Goal: Transaction & Acquisition: Purchase product/service

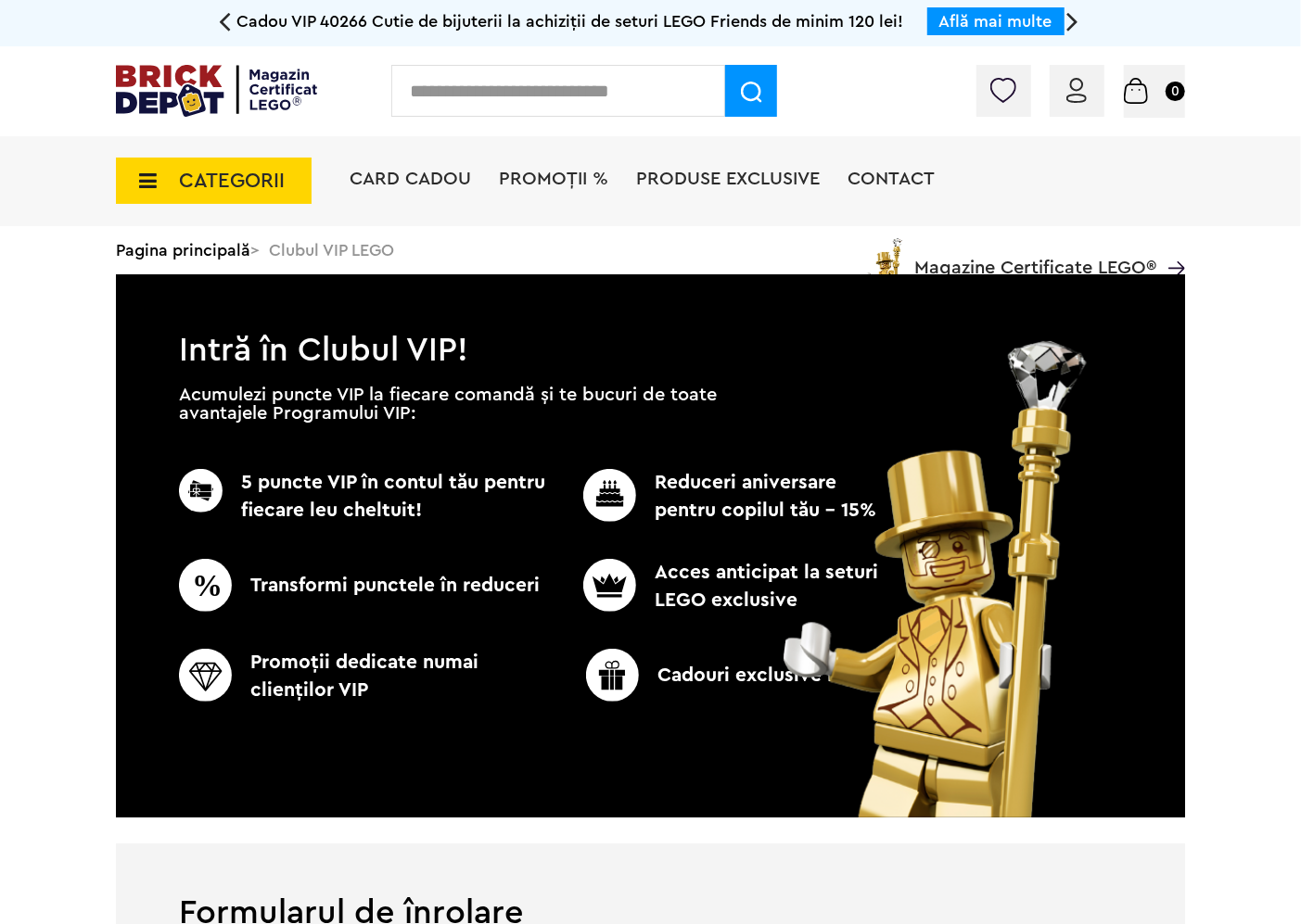
click at [589, 99] on input "text" at bounding box center [558, 91] width 333 height 52
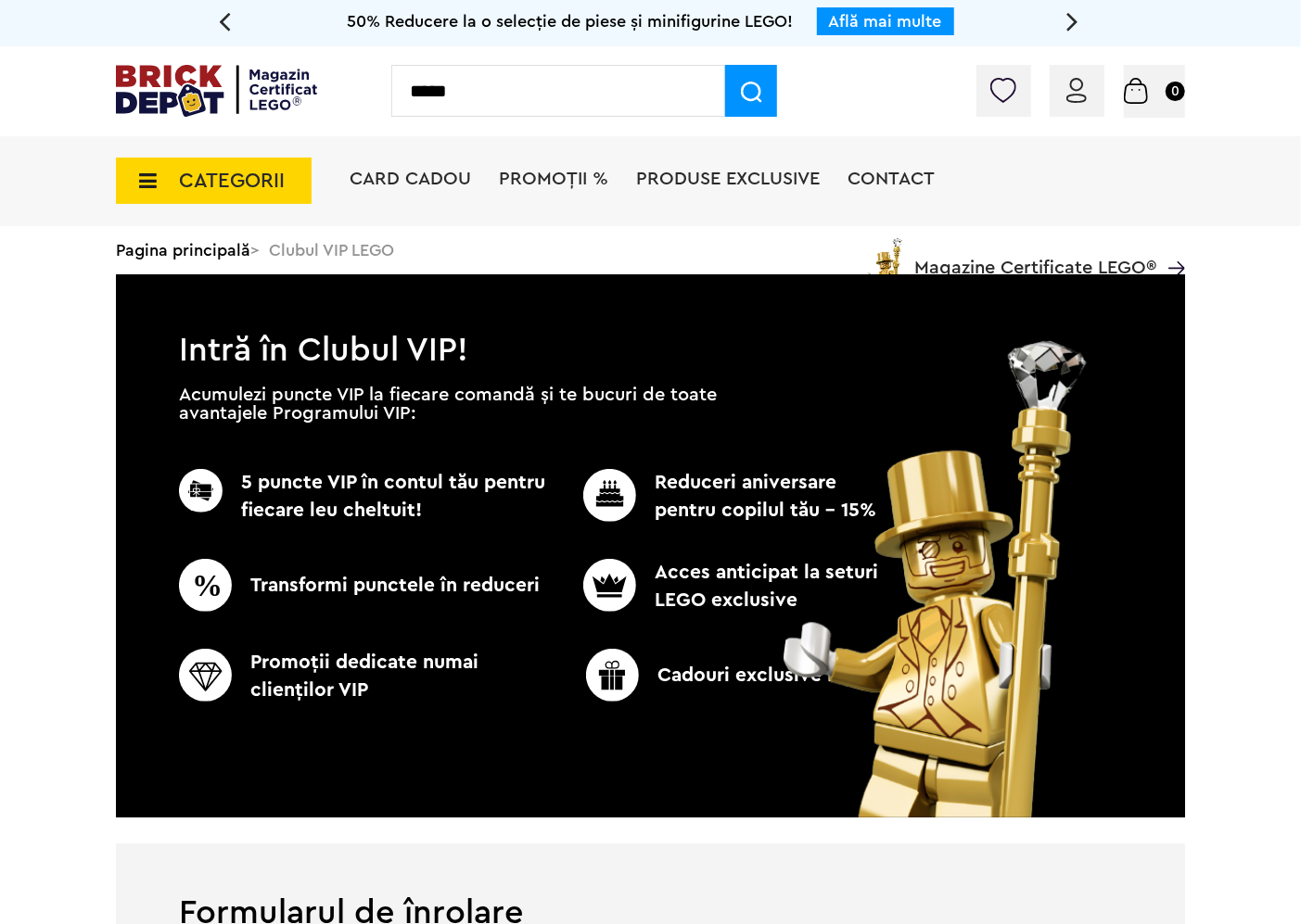
type input "*****"
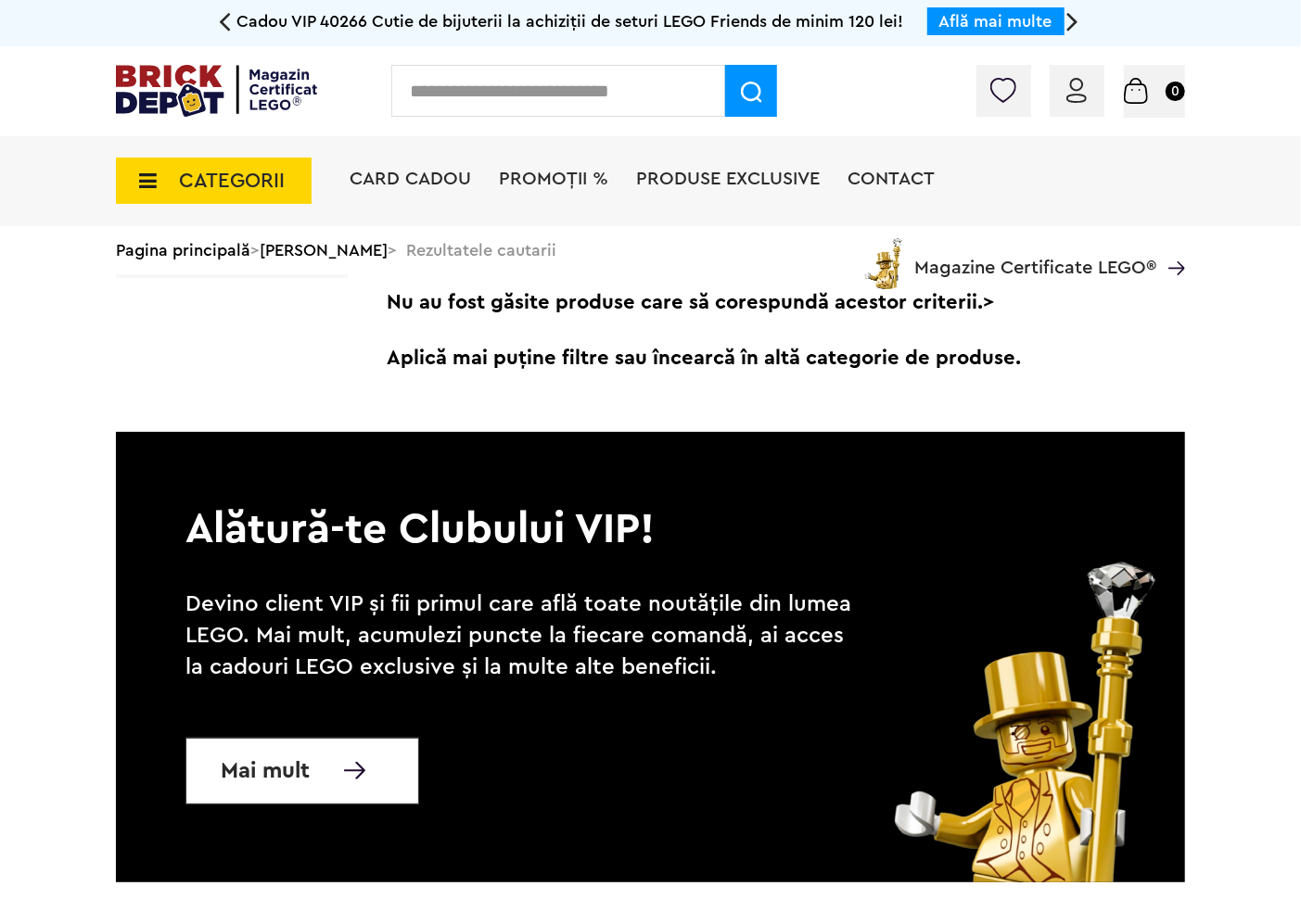
click at [595, 78] on input "text" at bounding box center [558, 91] width 333 height 52
type input "*****"
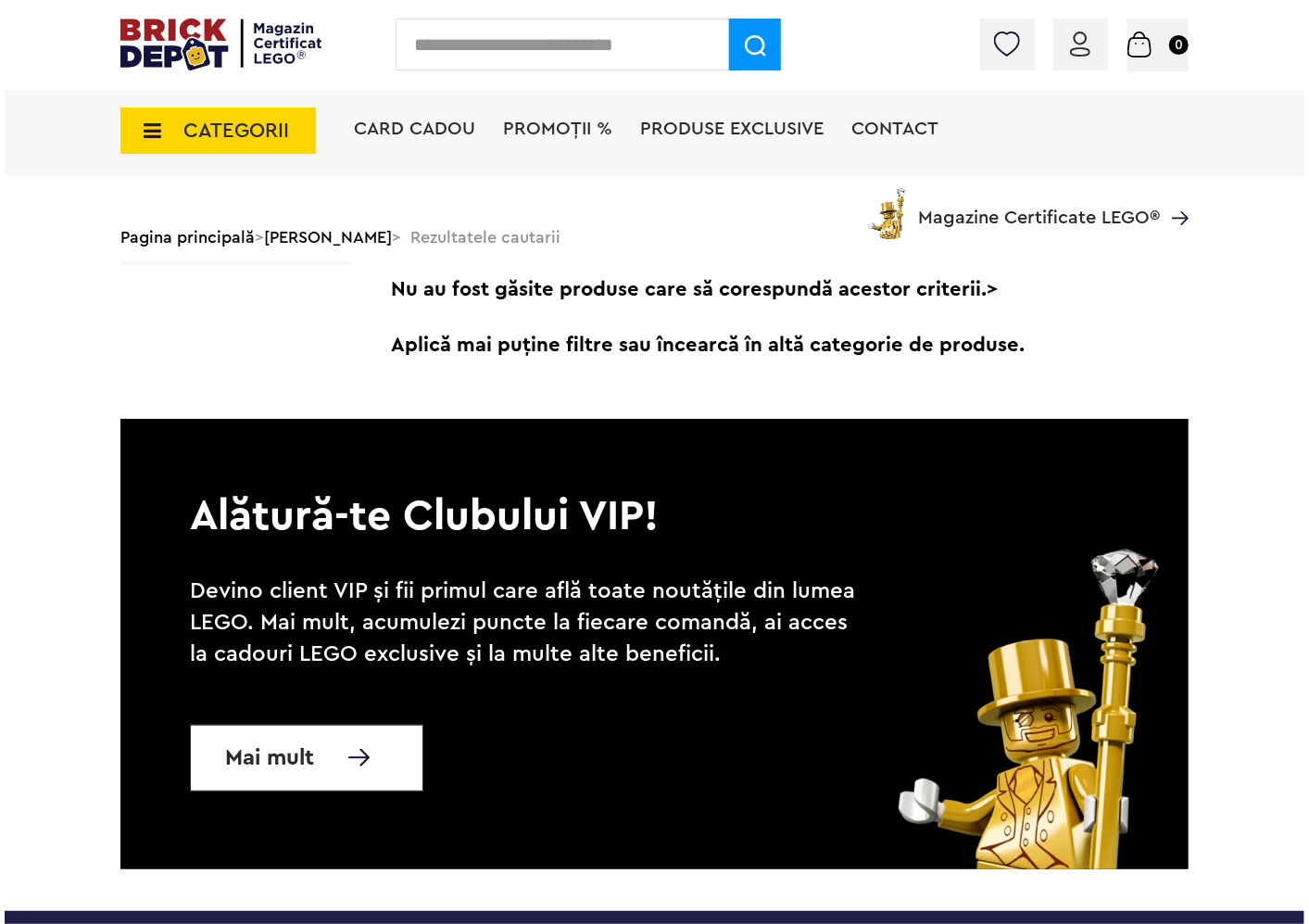
scroll to position [102, 0]
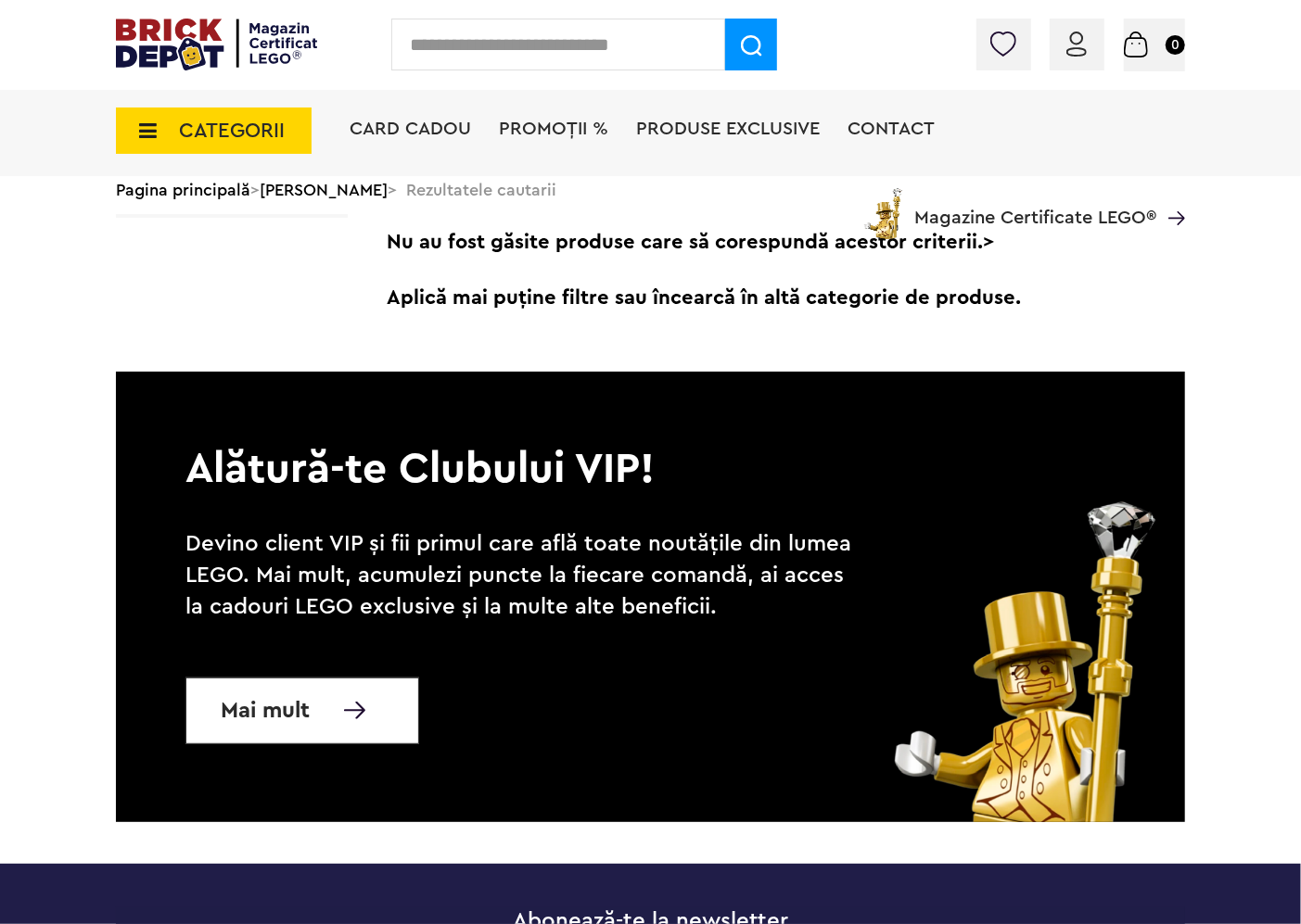
click at [615, 51] on input "text" at bounding box center [558, 44] width 333 height 52
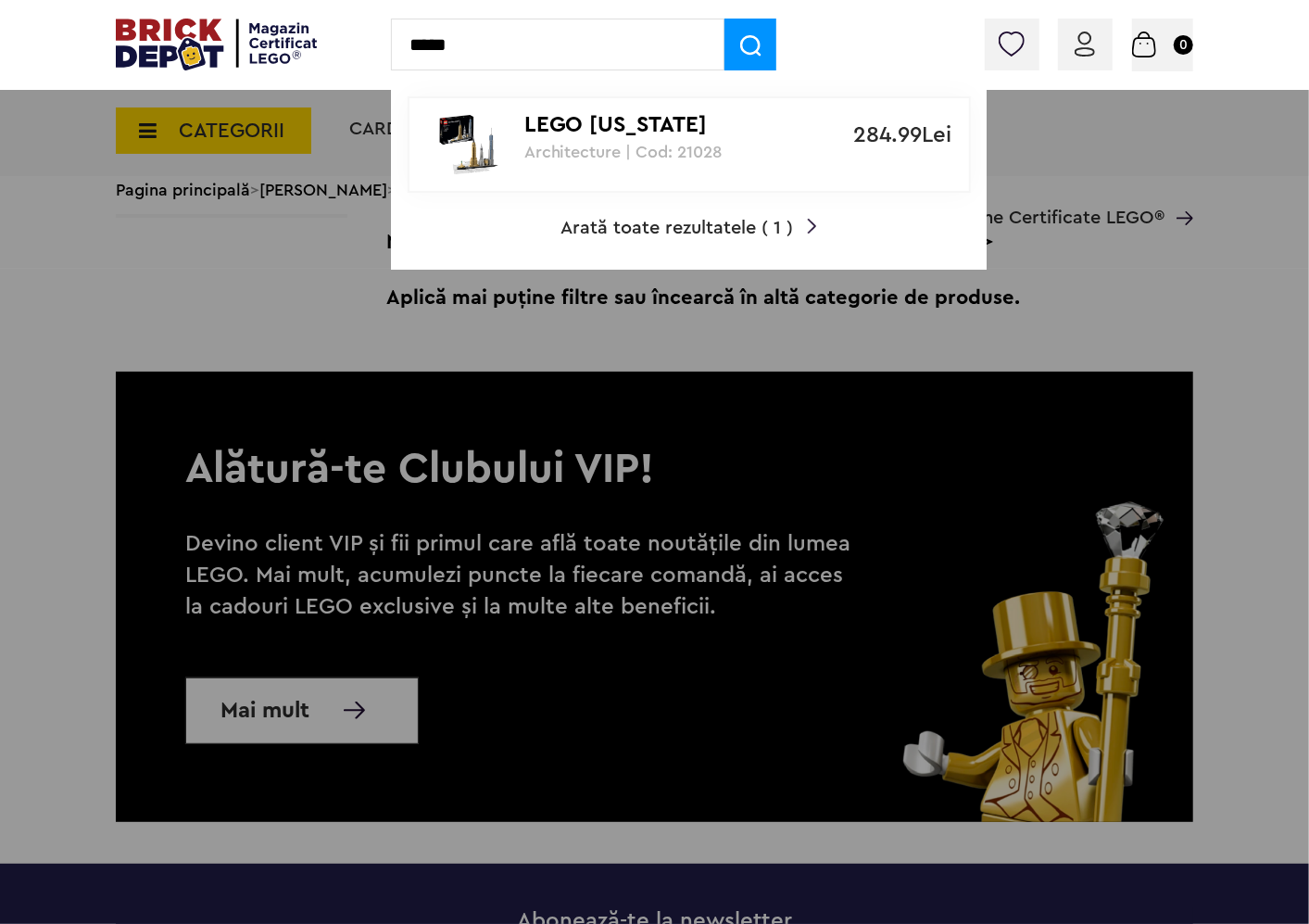
type input "*****"
click at [663, 137] on p "LEGO New York" at bounding box center [679, 125] width 309 height 27
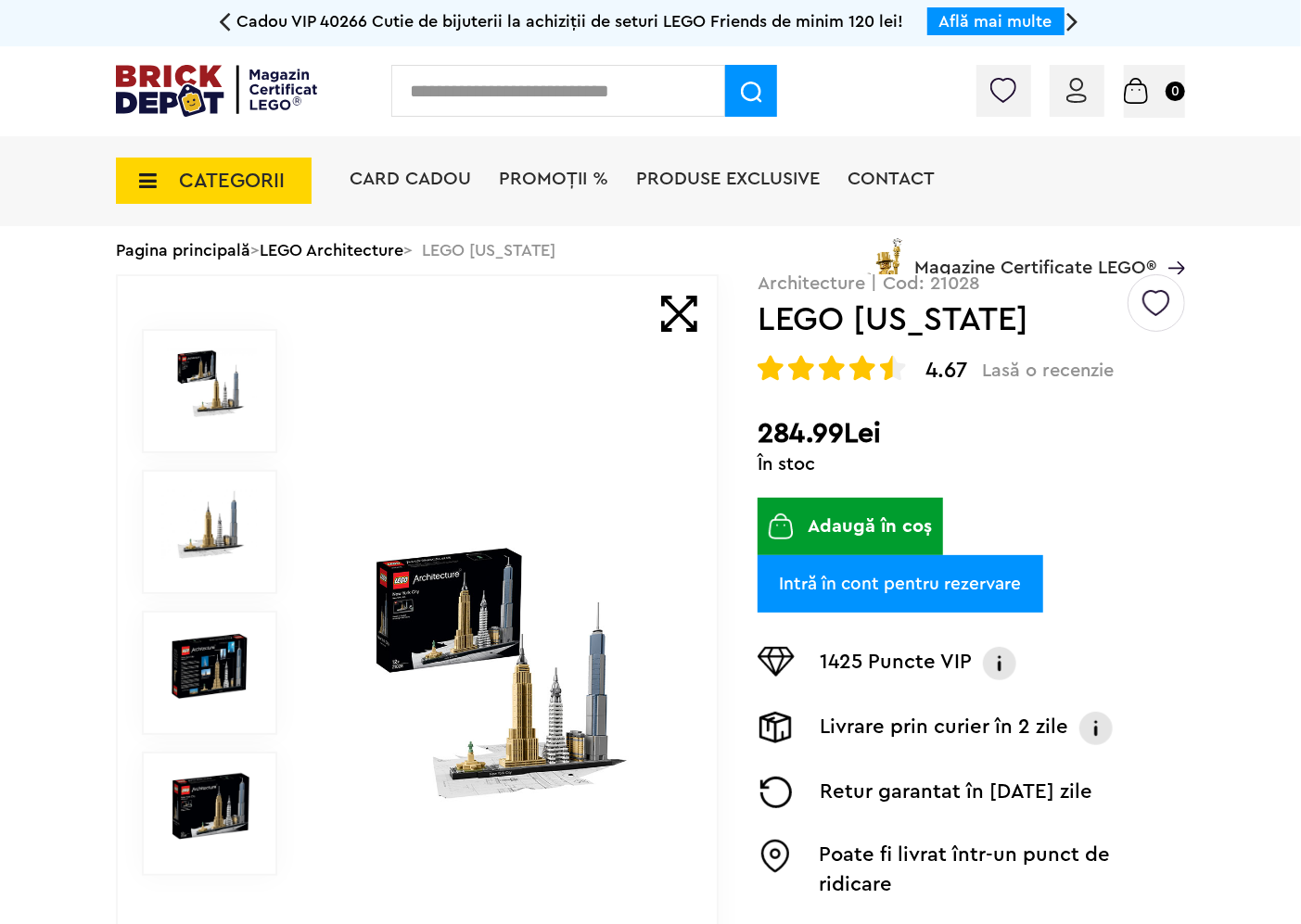
scroll to position [102, 0]
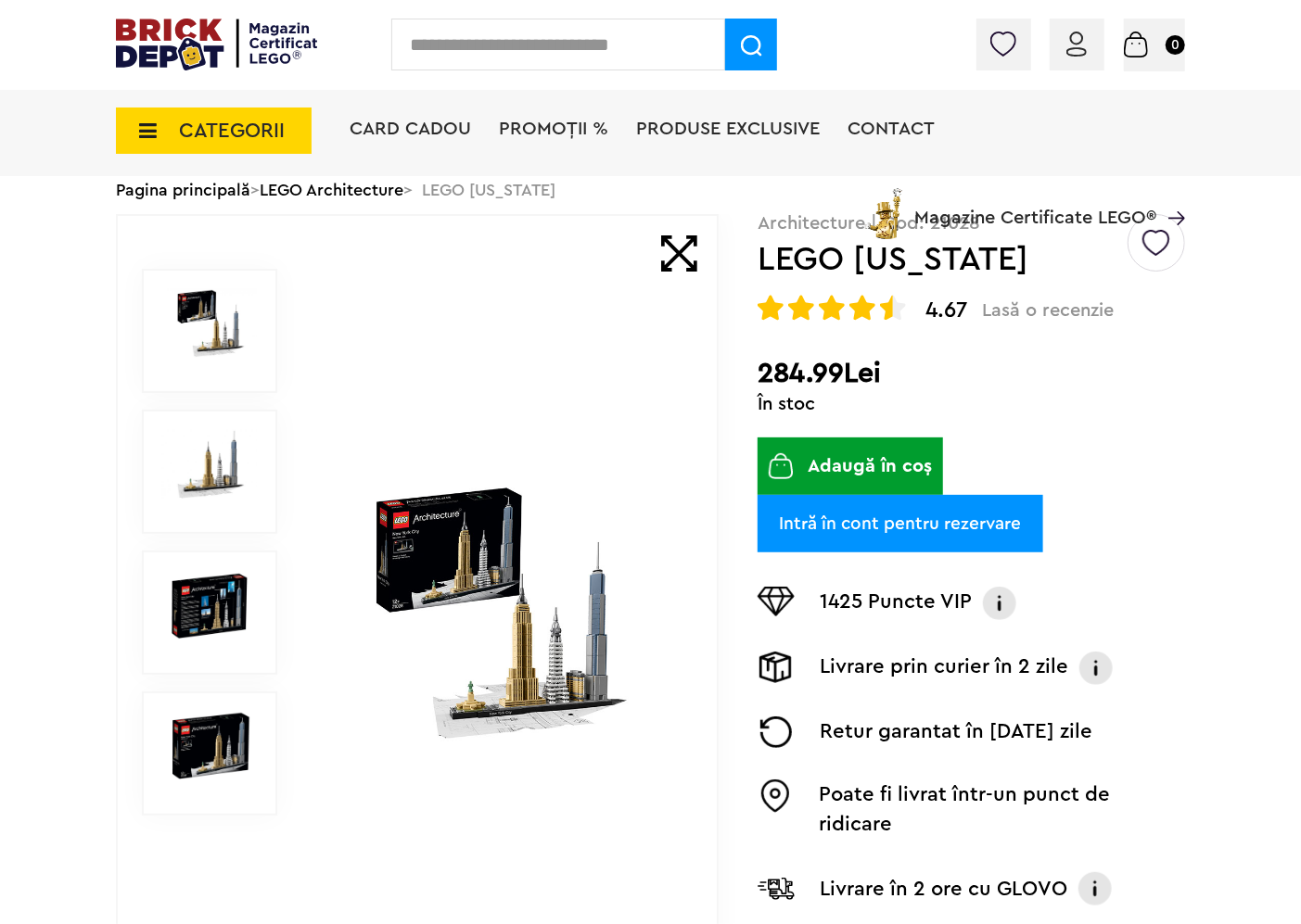
click at [514, 570] on img at bounding box center [497, 613] width 359 height 259
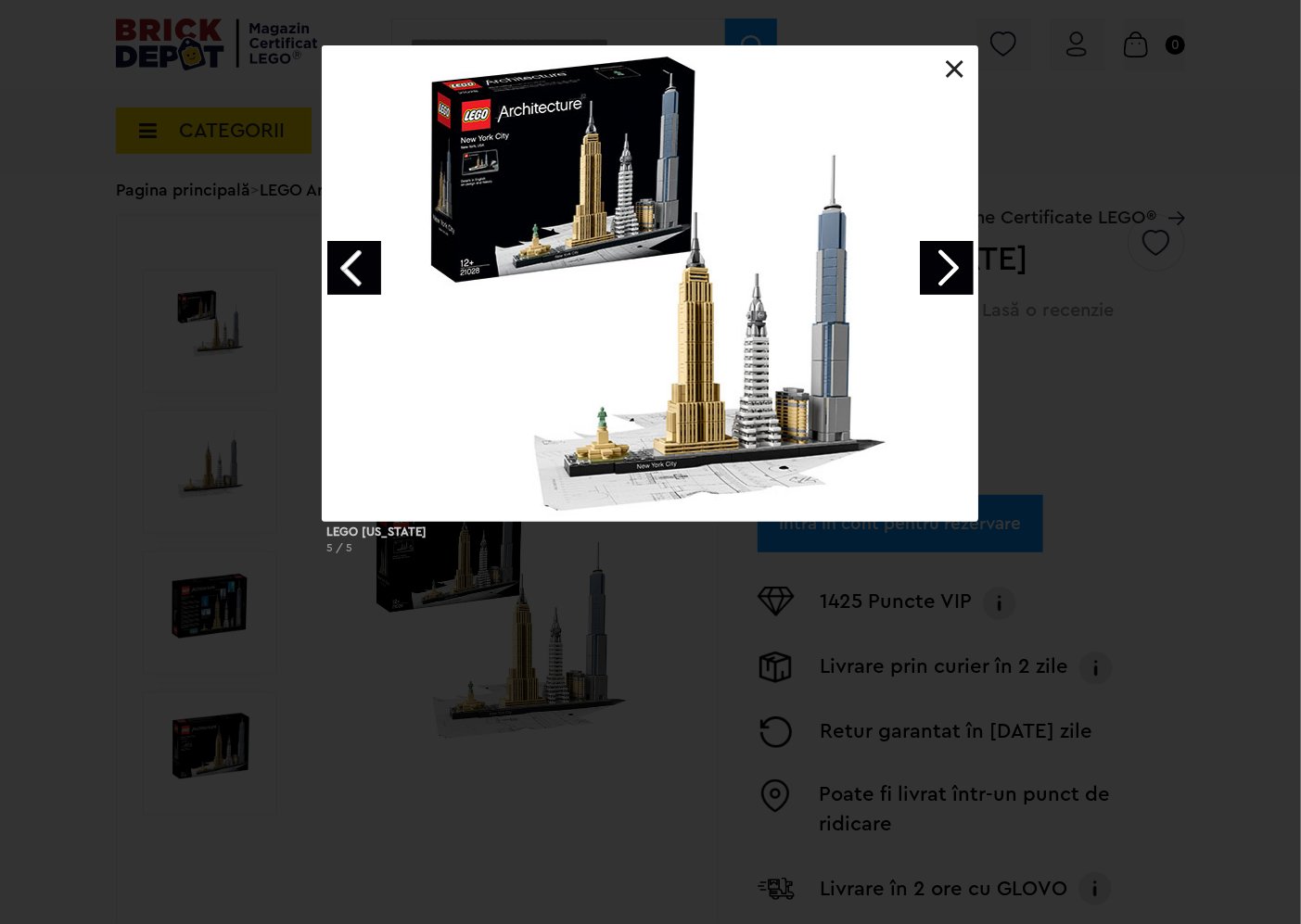
click at [963, 271] on link "Next image" at bounding box center [947, 268] width 54 height 54
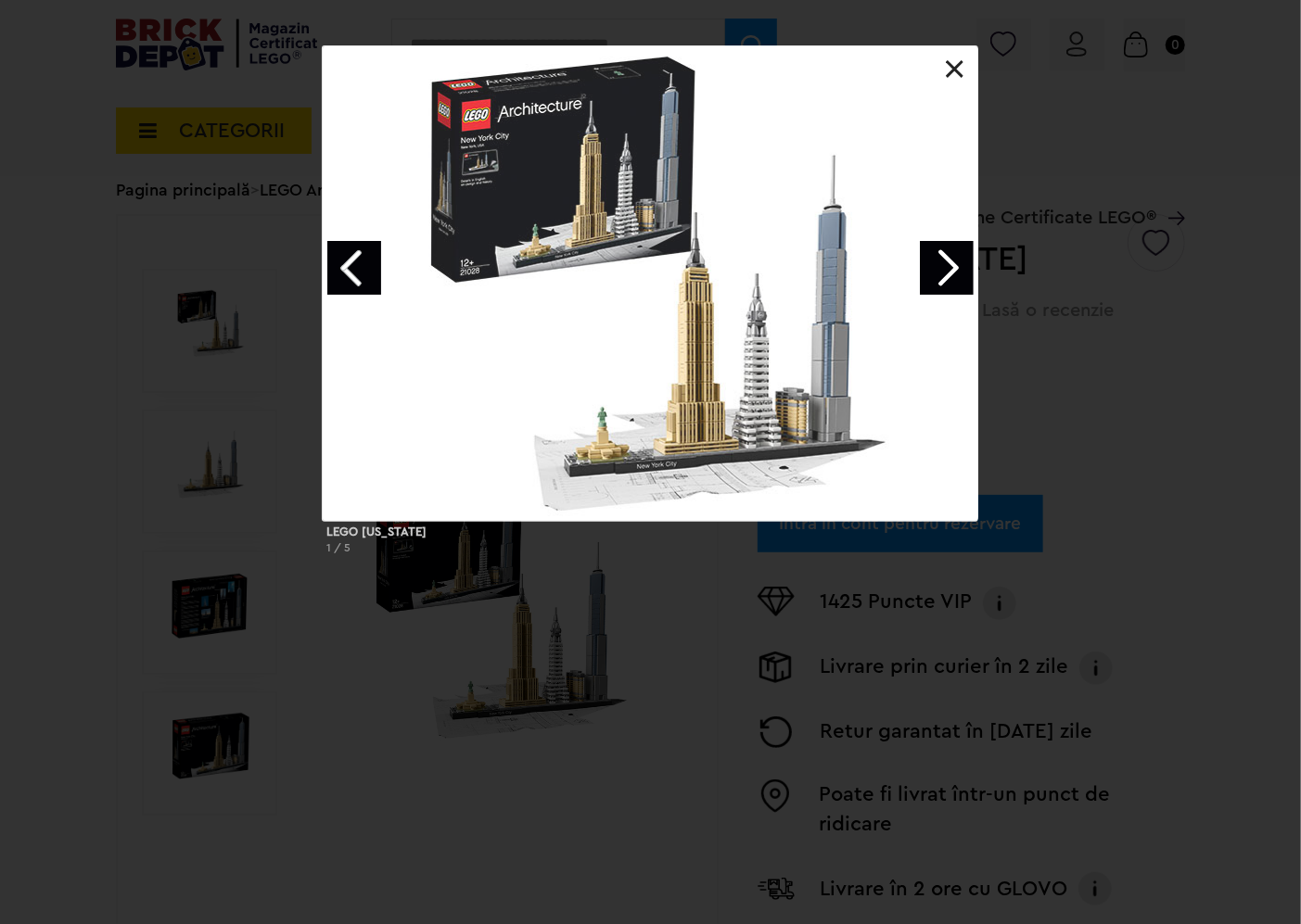
click at [962, 271] on link "Next image" at bounding box center [947, 268] width 54 height 54
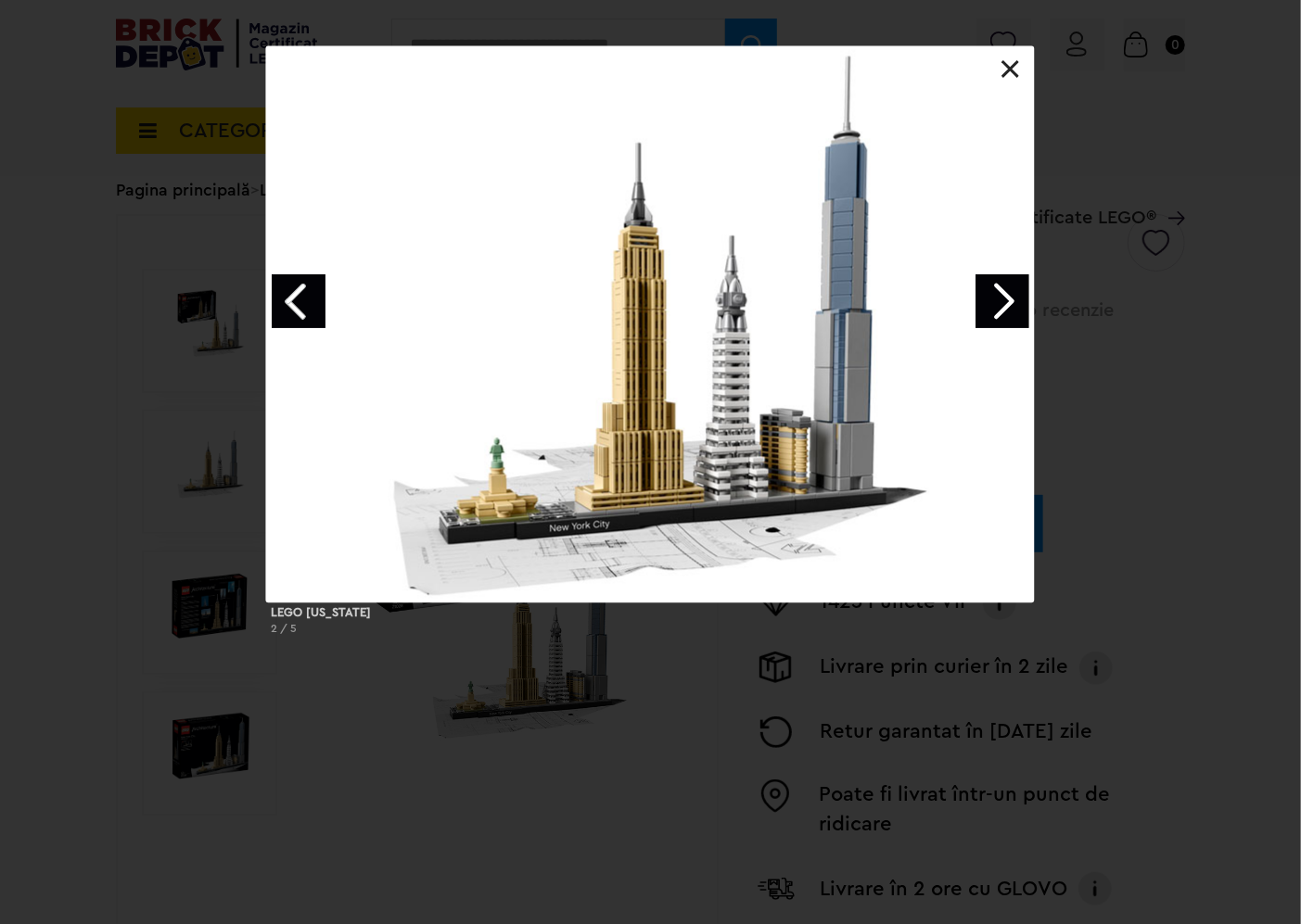
click at [1018, 306] on link "Next image" at bounding box center [1002, 301] width 54 height 54
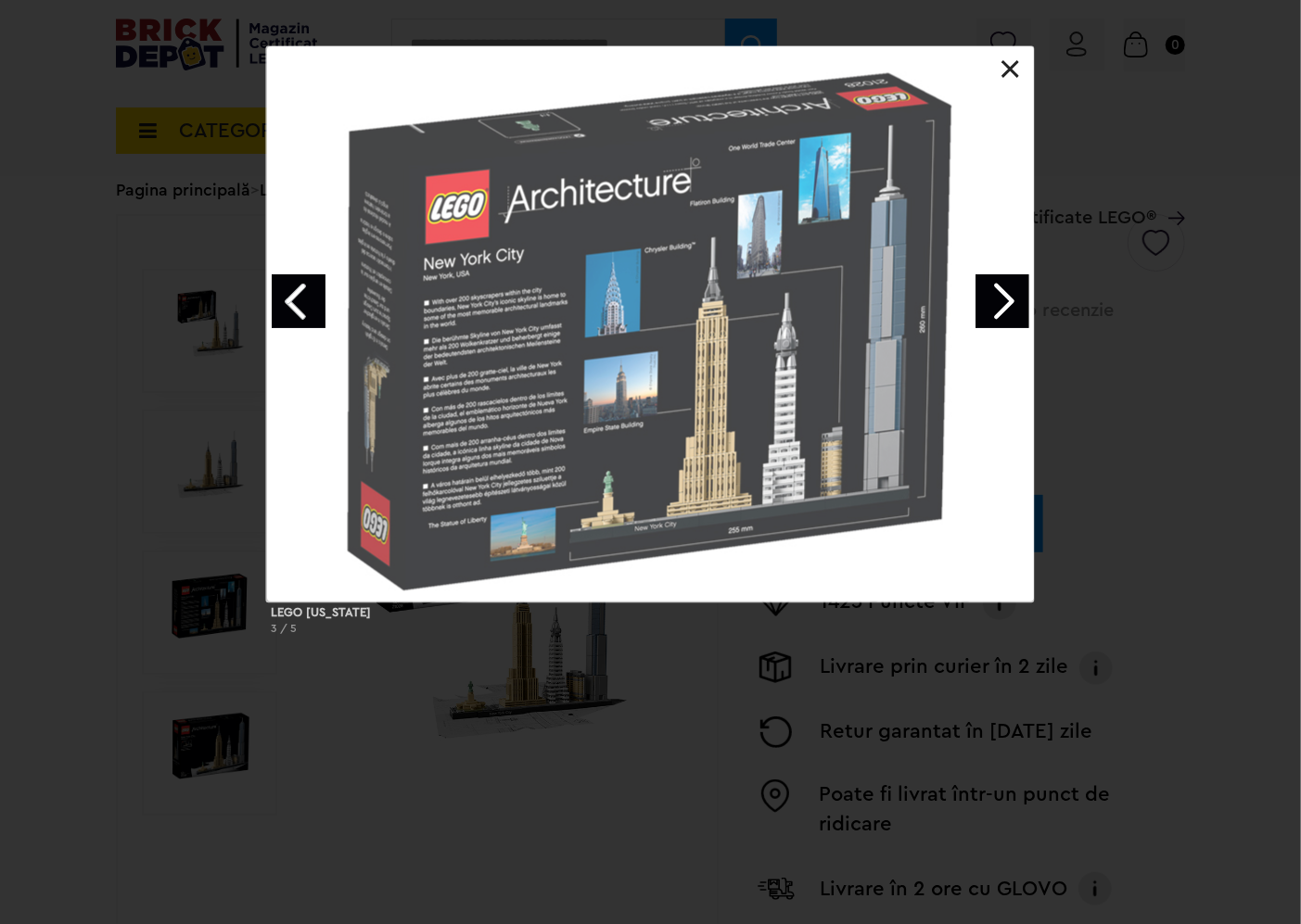
click at [1018, 306] on link "Next image" at bounding box center [1002, 301] width 54 height 54
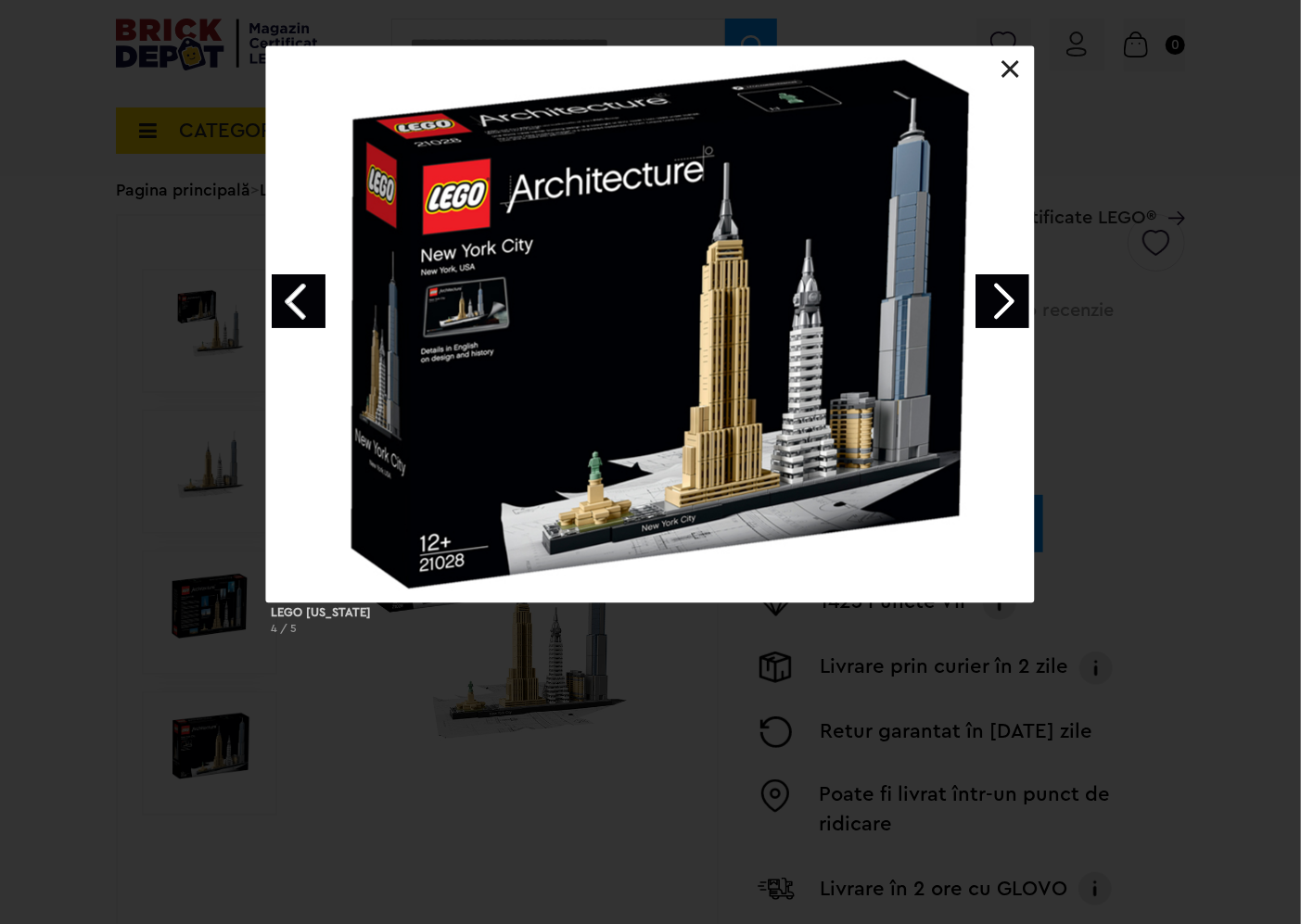
click at [1018, 306] on link "Next image" at bounding box center [1002, 301] width 54 height 54
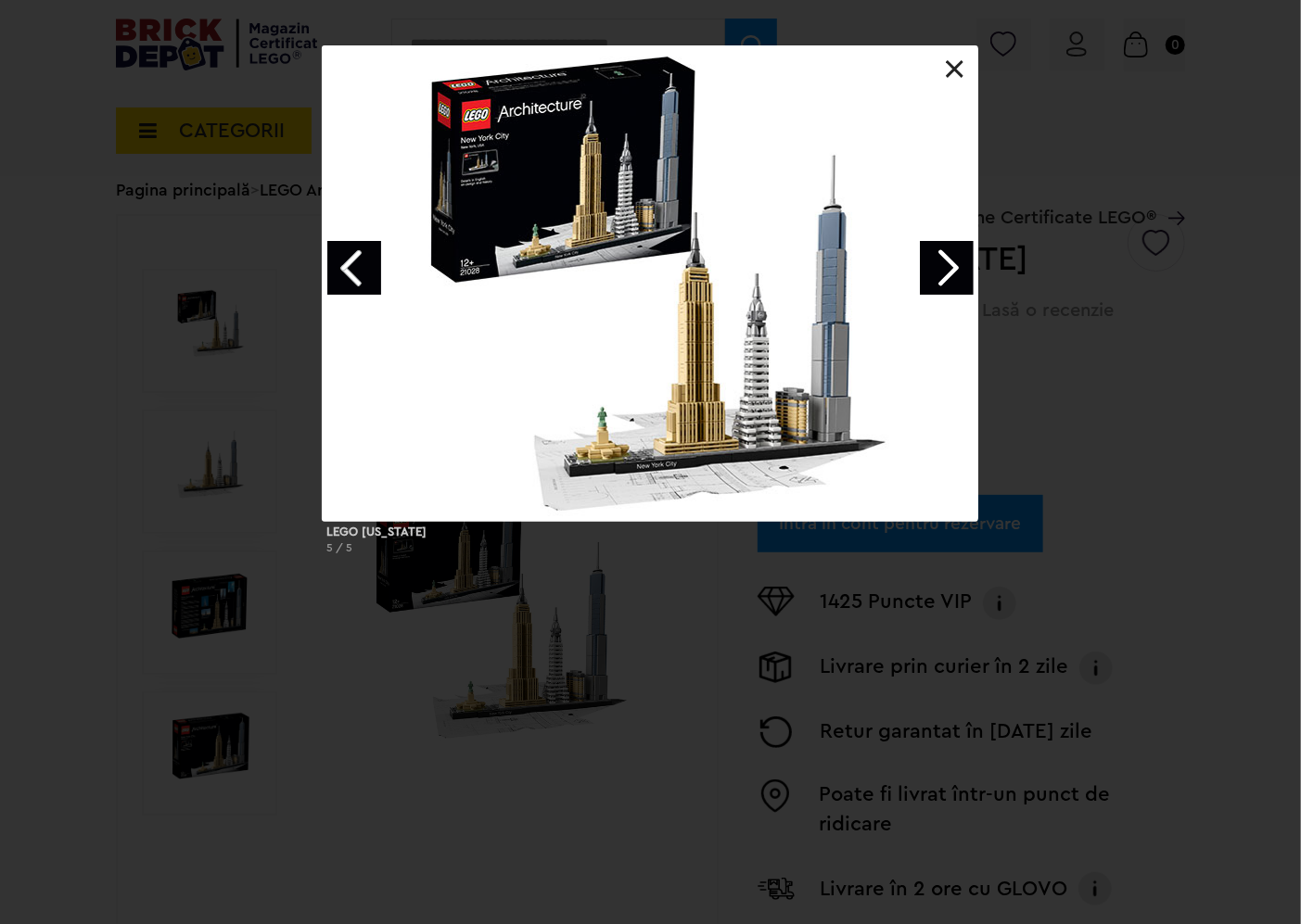
click at [964, 56] on div at bounding box center [650, 282] width 654 height 474
click at [950, 86] on div at bounding box center [650, 282] width 654 height 474
click at [955, 76] on link at bounding box center [954, 69] width 18 height 18
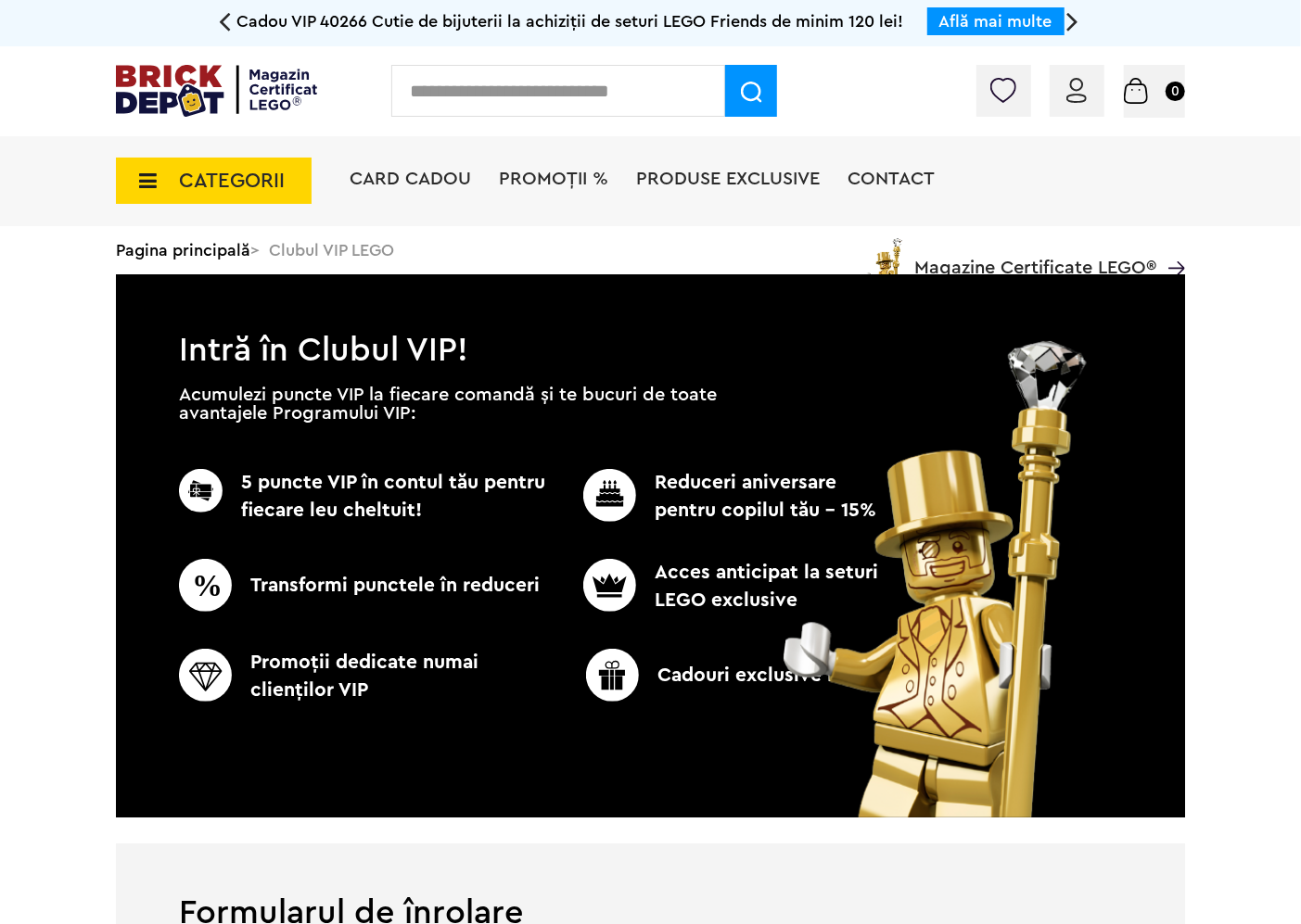
click at [429, 93] on input "text" at bounding box center [558, 91] width 333 height 52
paste input "*****"
type input "*****"
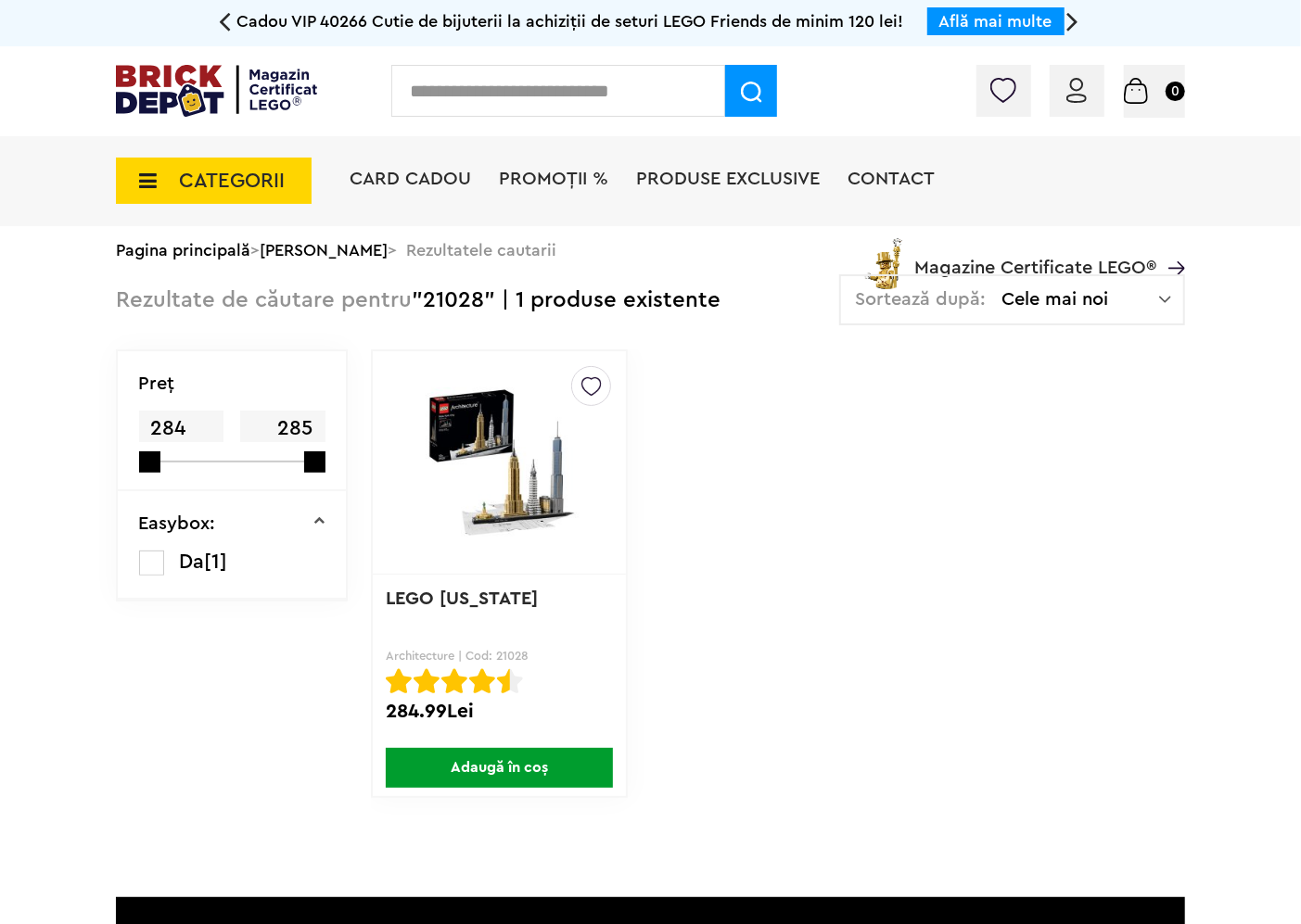
click at [470, 454] on img at bounding box center [499, 462] width 207 height 187
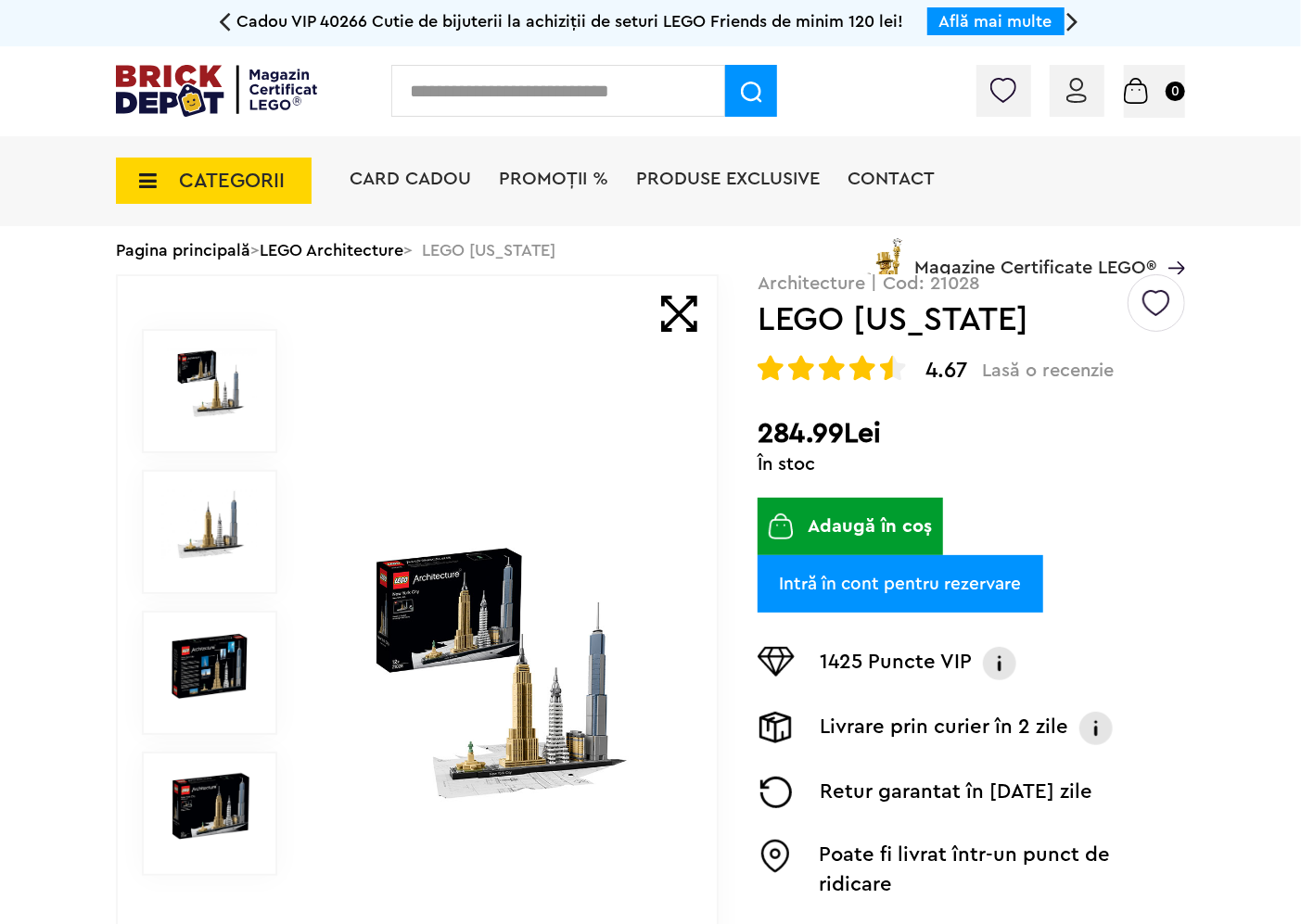
click at [475, 604] on img at bounding box center [497, 673] width 359 height 259
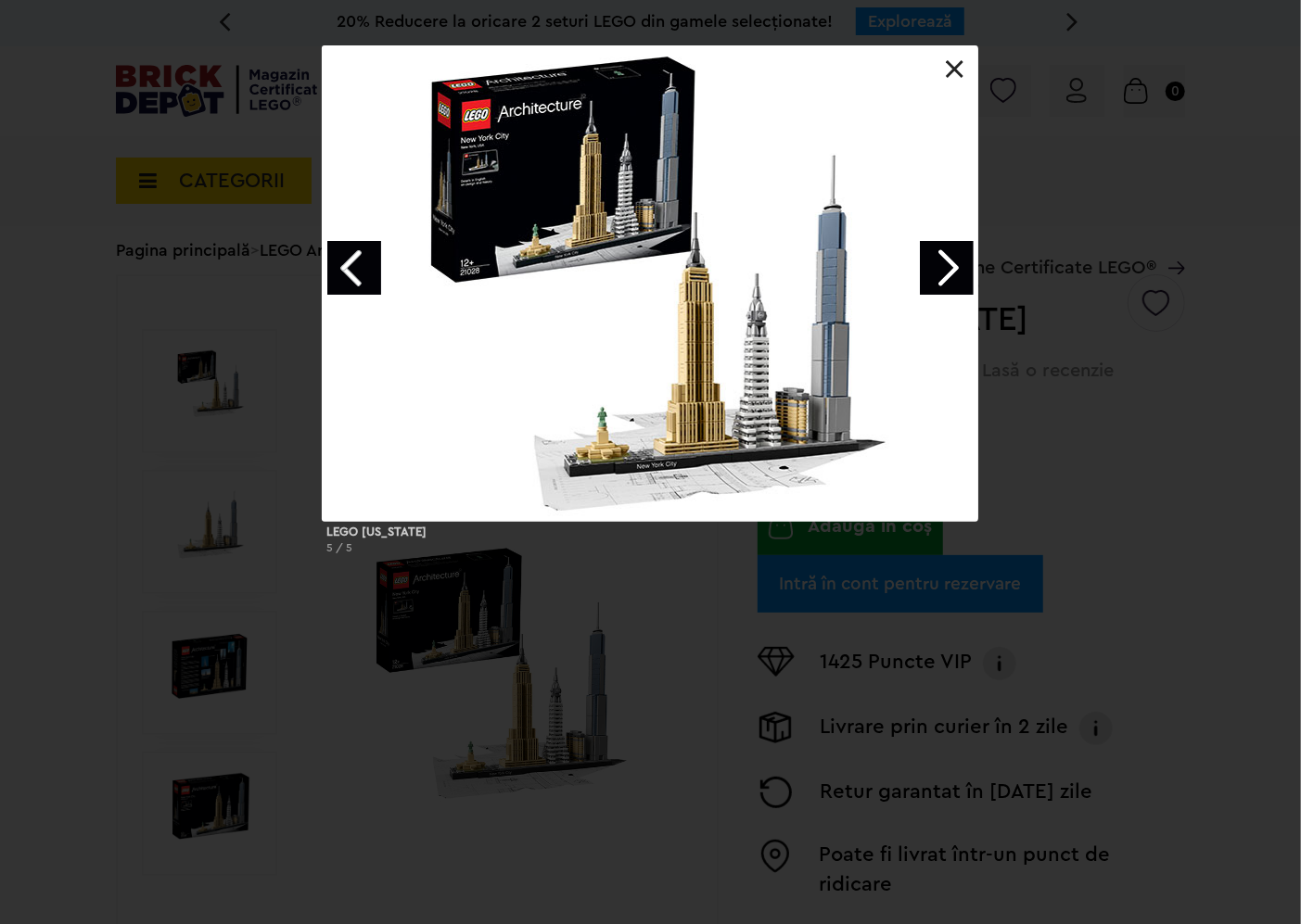
drag, startPoint x: 970, startPoint y: 304, endPoint x: 965, endPoint y: 276, distance: 28.4
click at [970, 299] on div at bounding box center [650, 282] width 654 height 474
click at [965, 276] on link "Next image" at bounding box center [947, 268] width 54 height 54
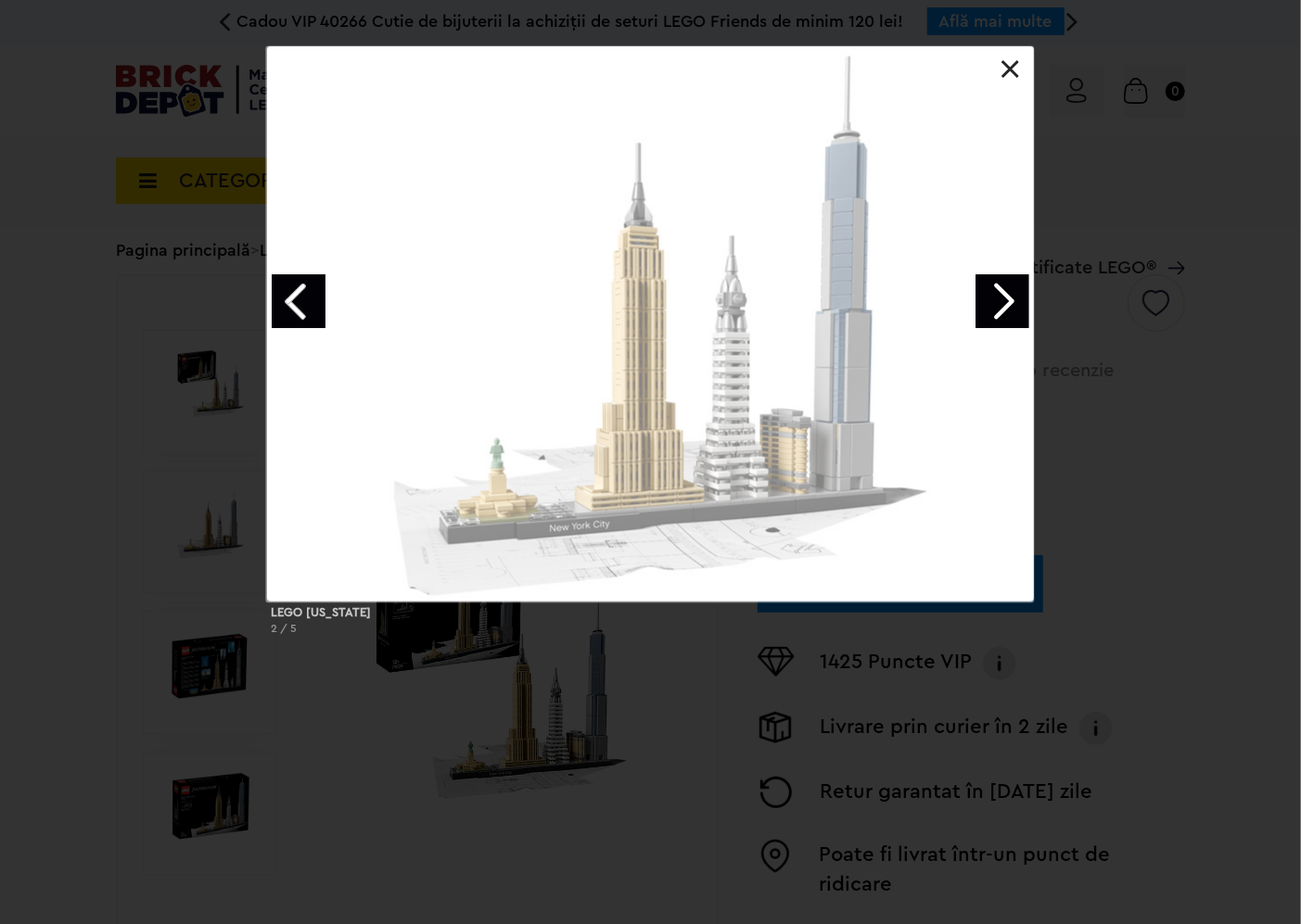
click at [965, 276] on div at bounding box center [650, 324] width 766 height 555
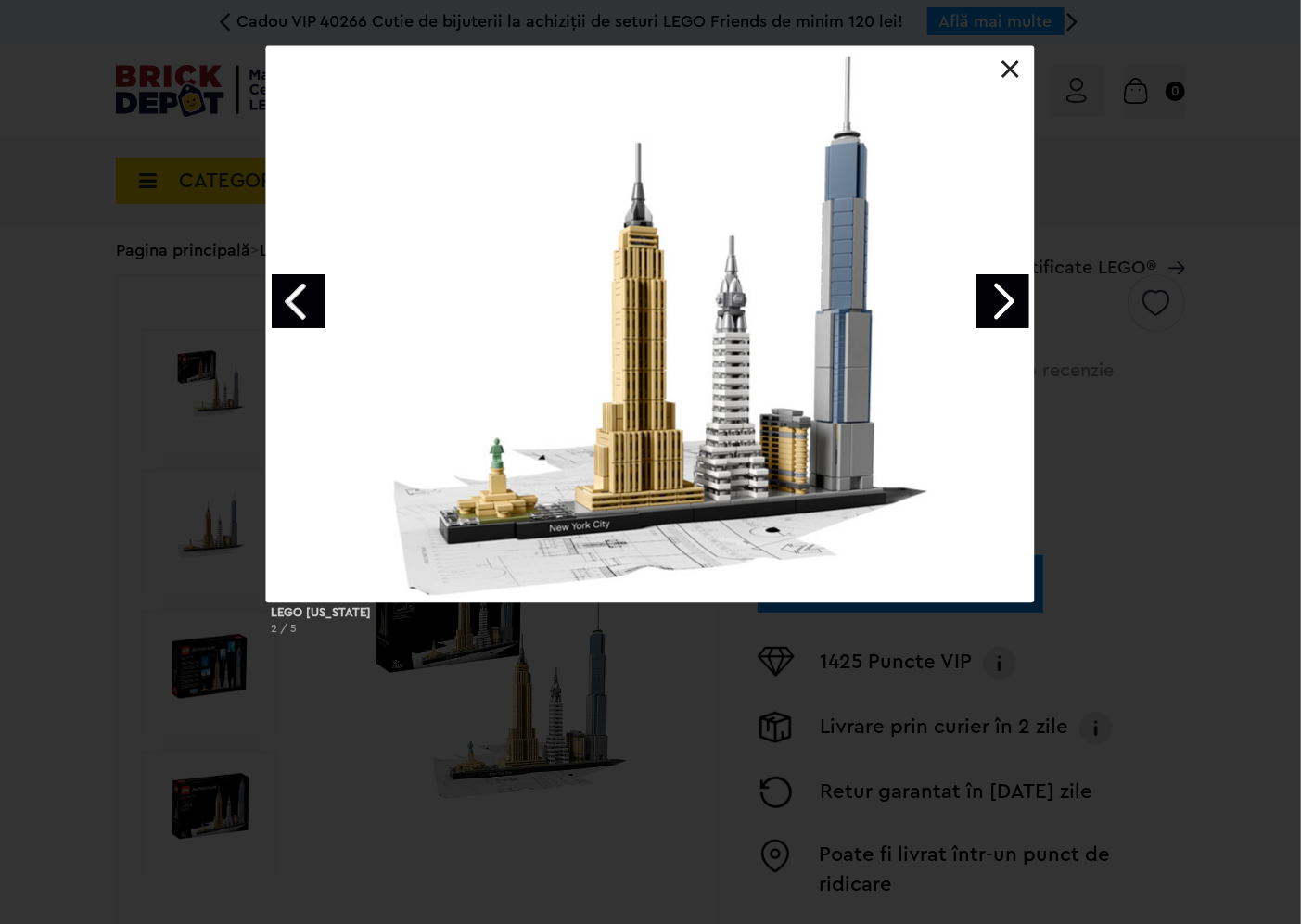
click at [974, 290] on div at bounding box center [650, 324] width 766 height 555
click at [987, 285] on link "Next image" at bounding box center [1002, 301] width 54 height 54
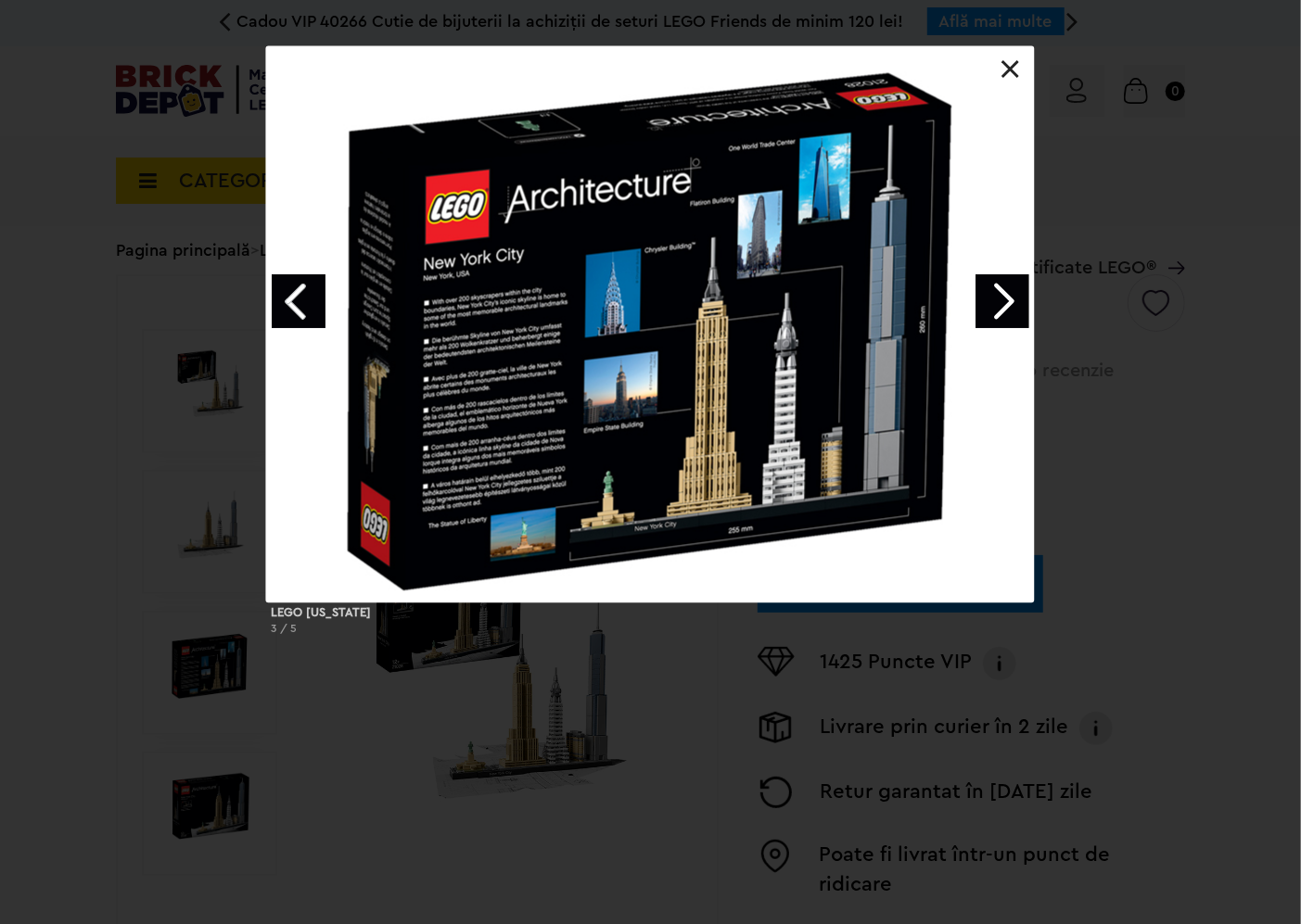
click at [987, 285] on link "Next image" at bounding box center [1002, 301] width 54 height 54
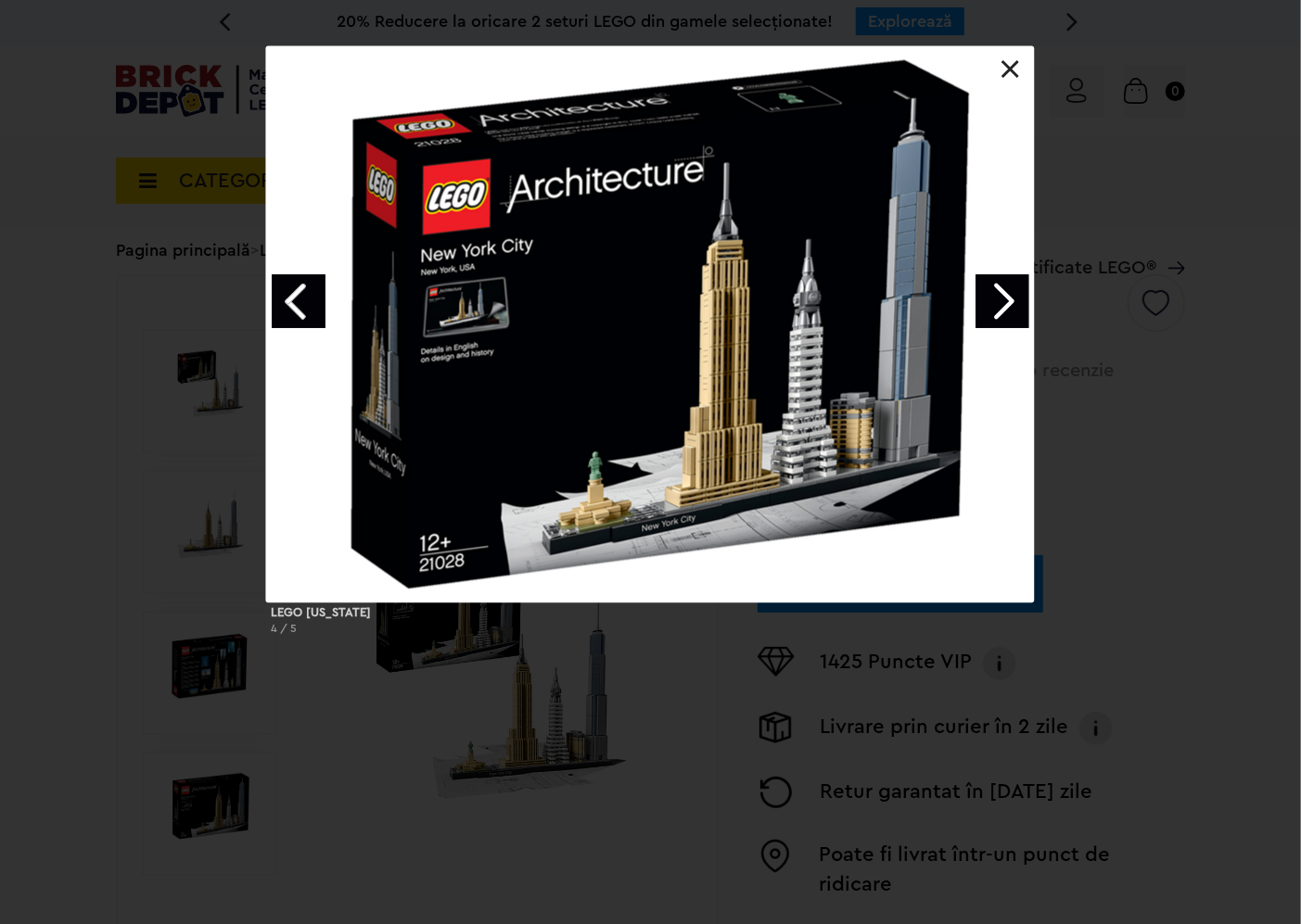
click at [997, 313] on link "Next image" at bounding box center [1002, 301] width 54 height 54
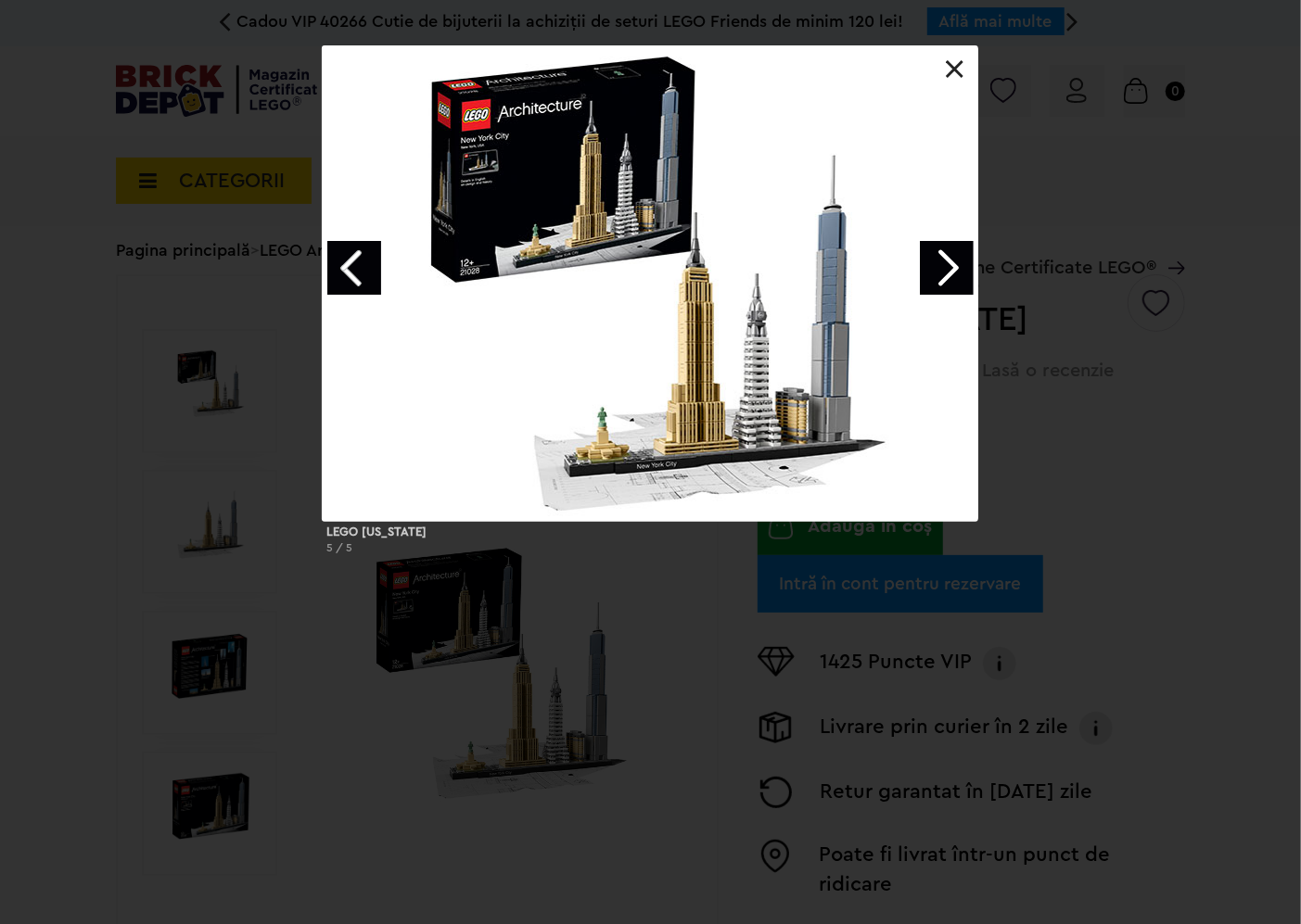
click at [987, 292] on div "LEGO New York 5 / 5" at bounding box center [650, 307] width 1301 height 523
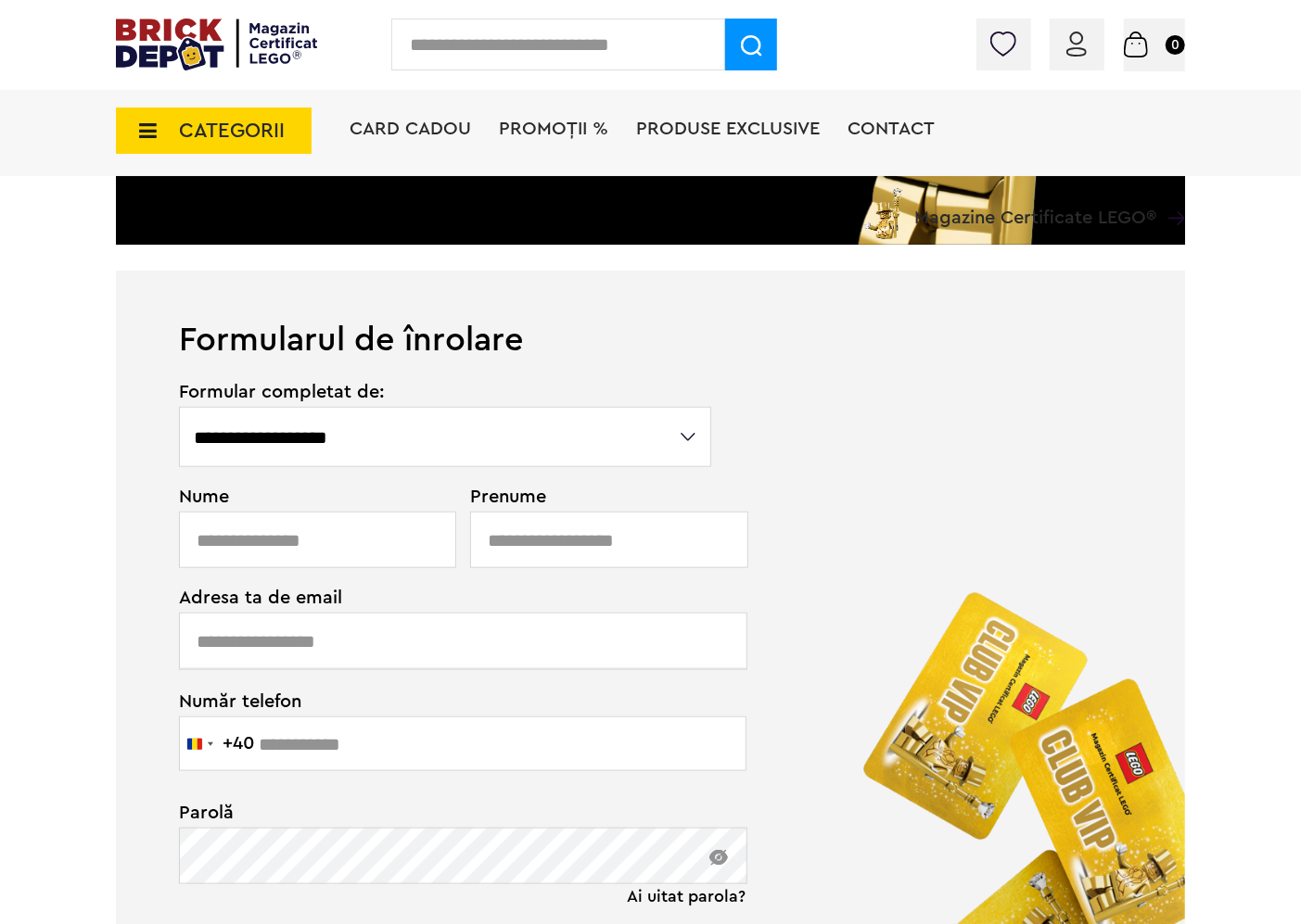
scroll to position [618, 0]
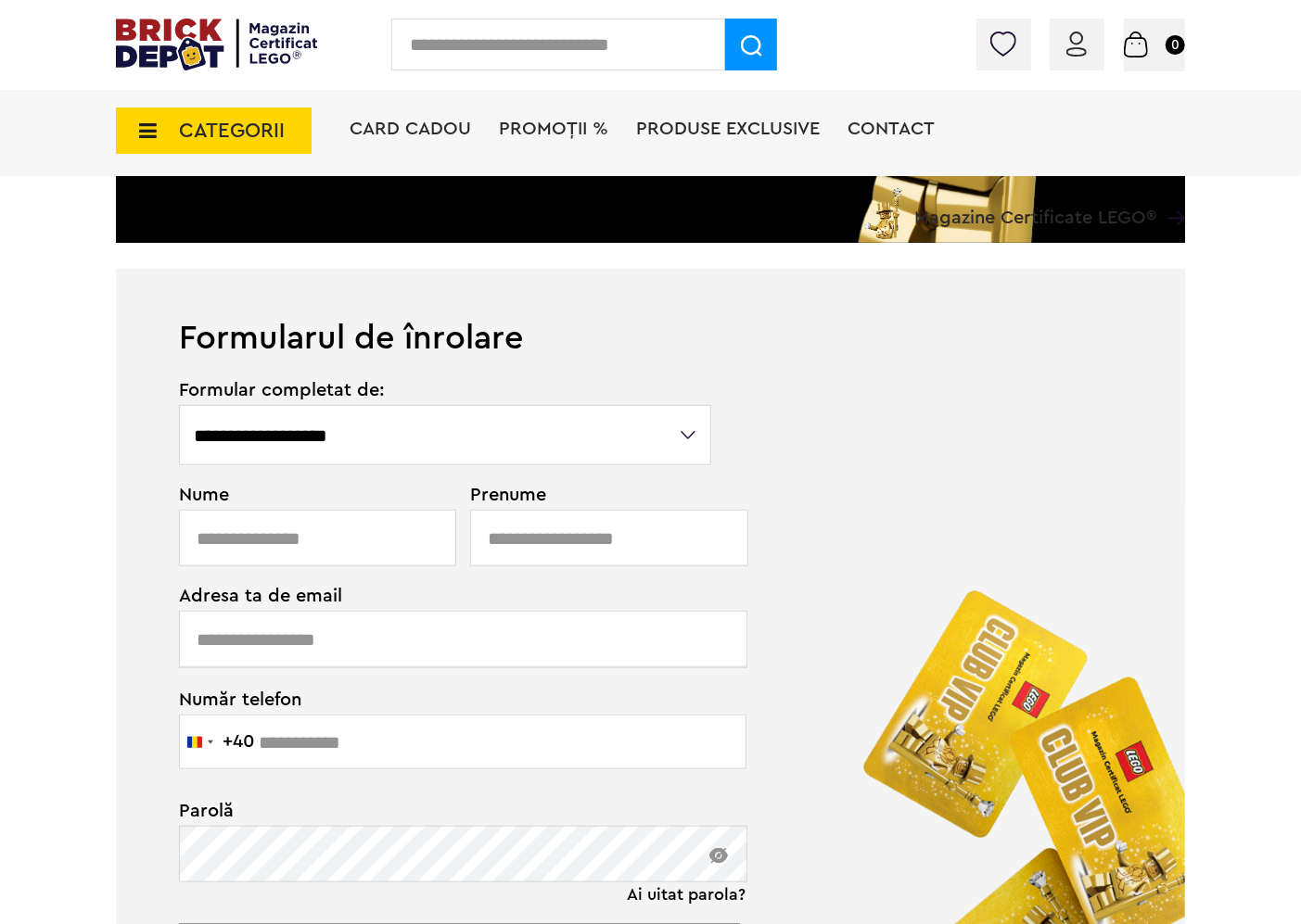
drag, startPoint x: 665, startPoint y: 422, endPoint x: 663, endPoint y: 438, distance: 16.1
click at [666, 426] on select "**********" at bounding box center [445, 435] width 532 height 60
select select "**********"
click at [179, 405] on select "**********" at bounding box center [445, 435] width 532 height 60
click at [335, 548] on input "text" at bounding box center [317, 537] width 277 height 56
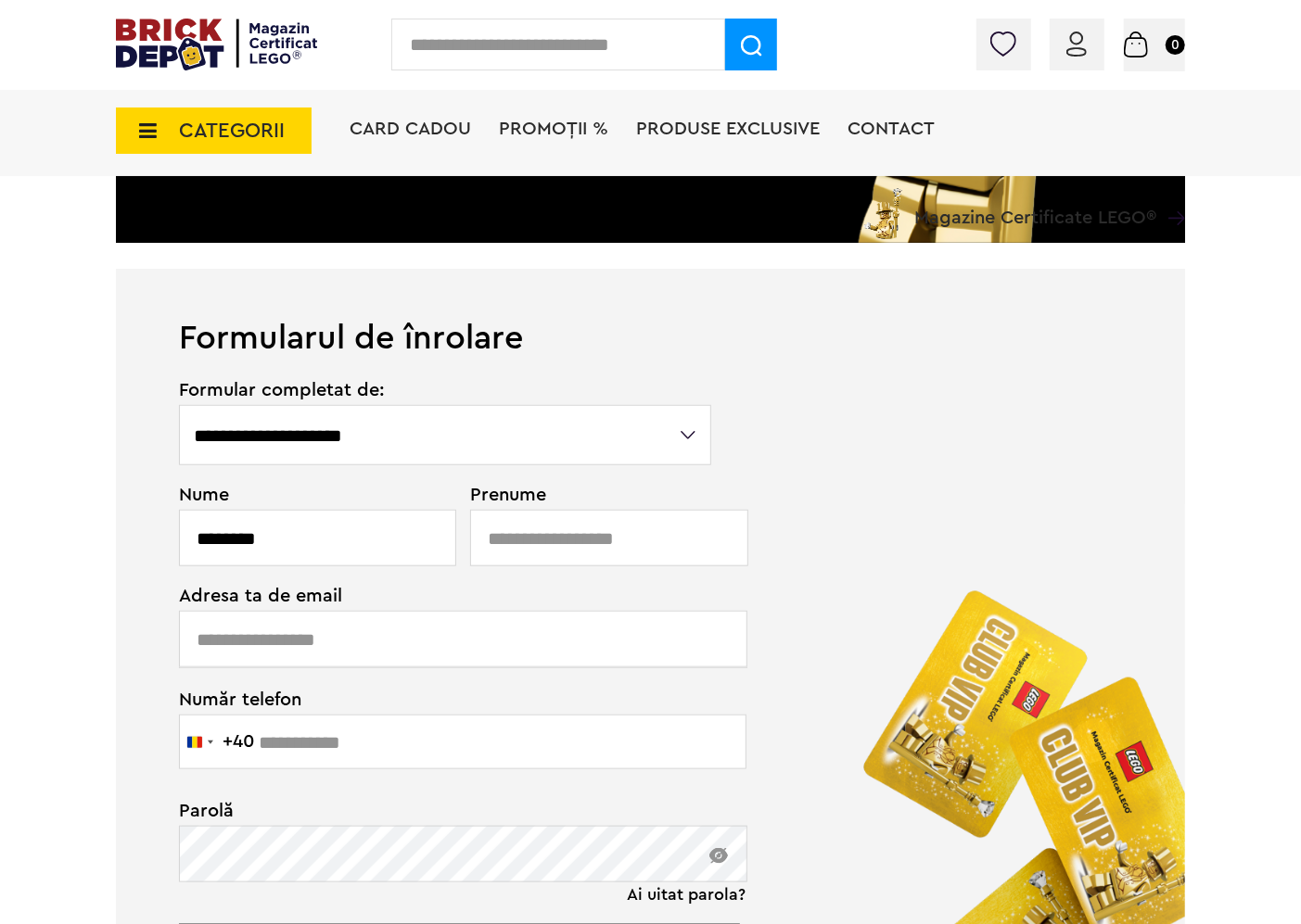
type input "********"
click at [511, 552] on input "text" at bounding box center [608, 537] width 277 height 56
type input "***"
click at [403, 640] on input "text" at bounding box center [463, 639] width 568 height 56
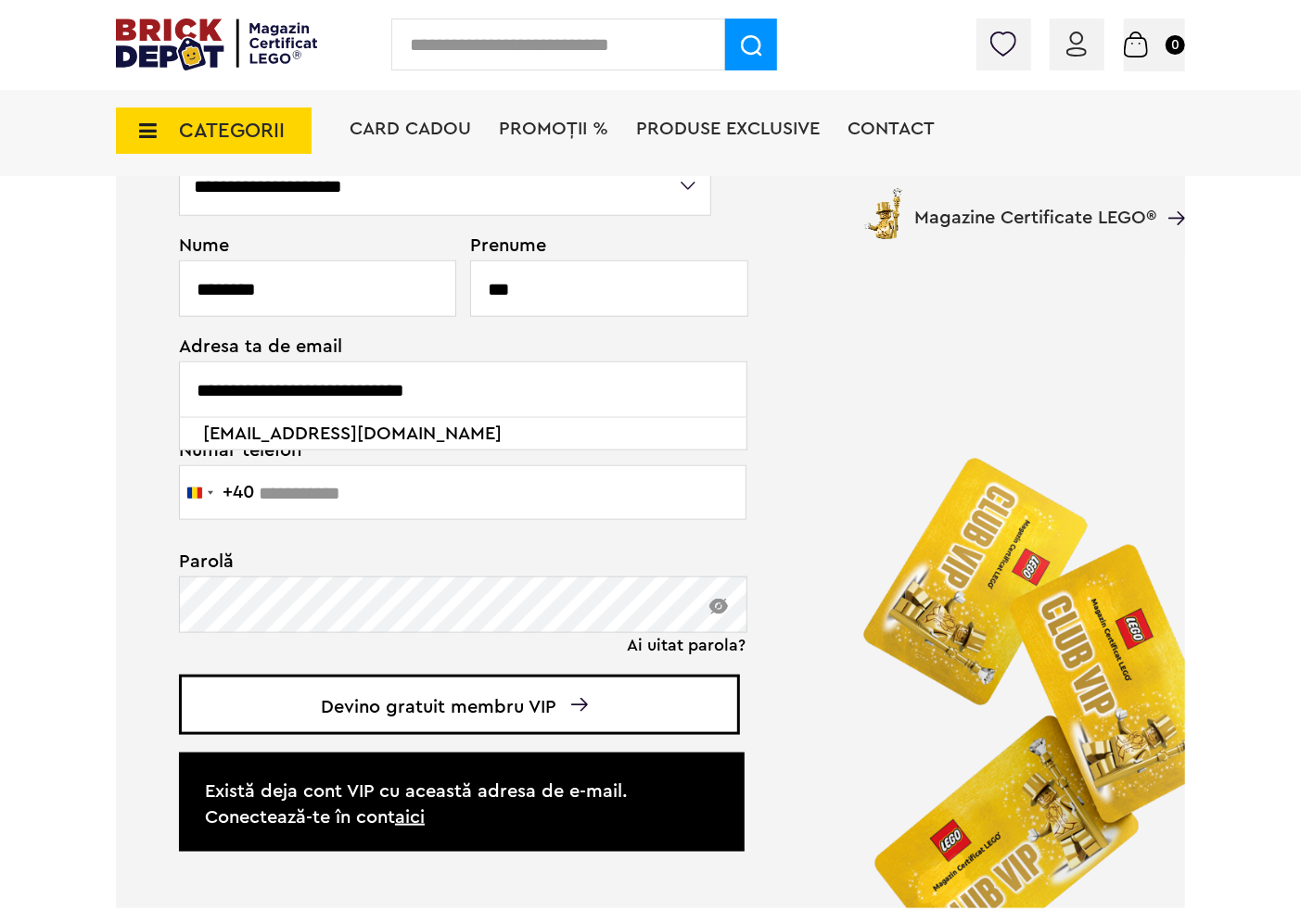
scroll to position [817, 0]
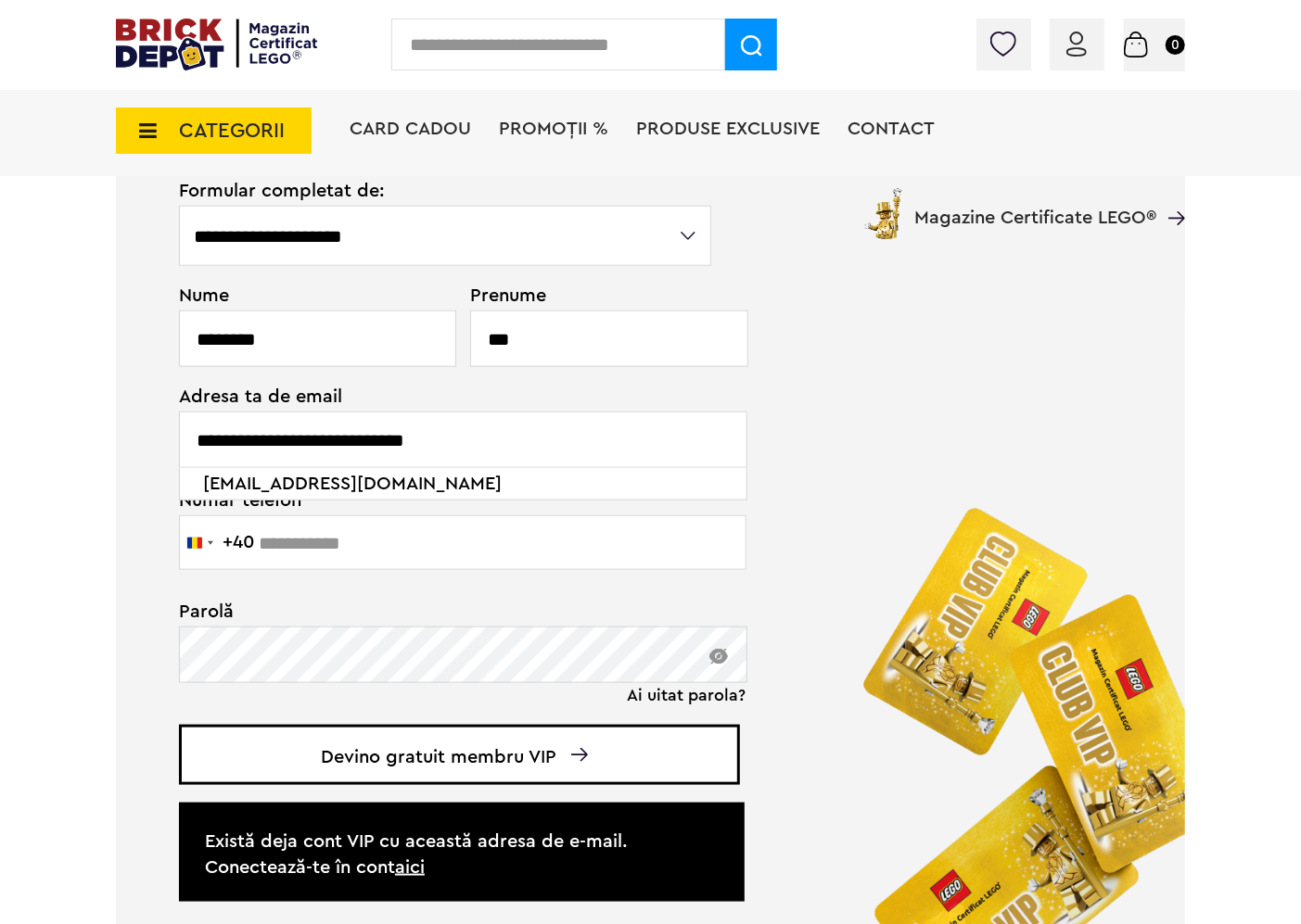
click at [449, 474] on li "anaandreeaciucalin@gmail.com" at bounding box center [464, 484] width 535 height 32
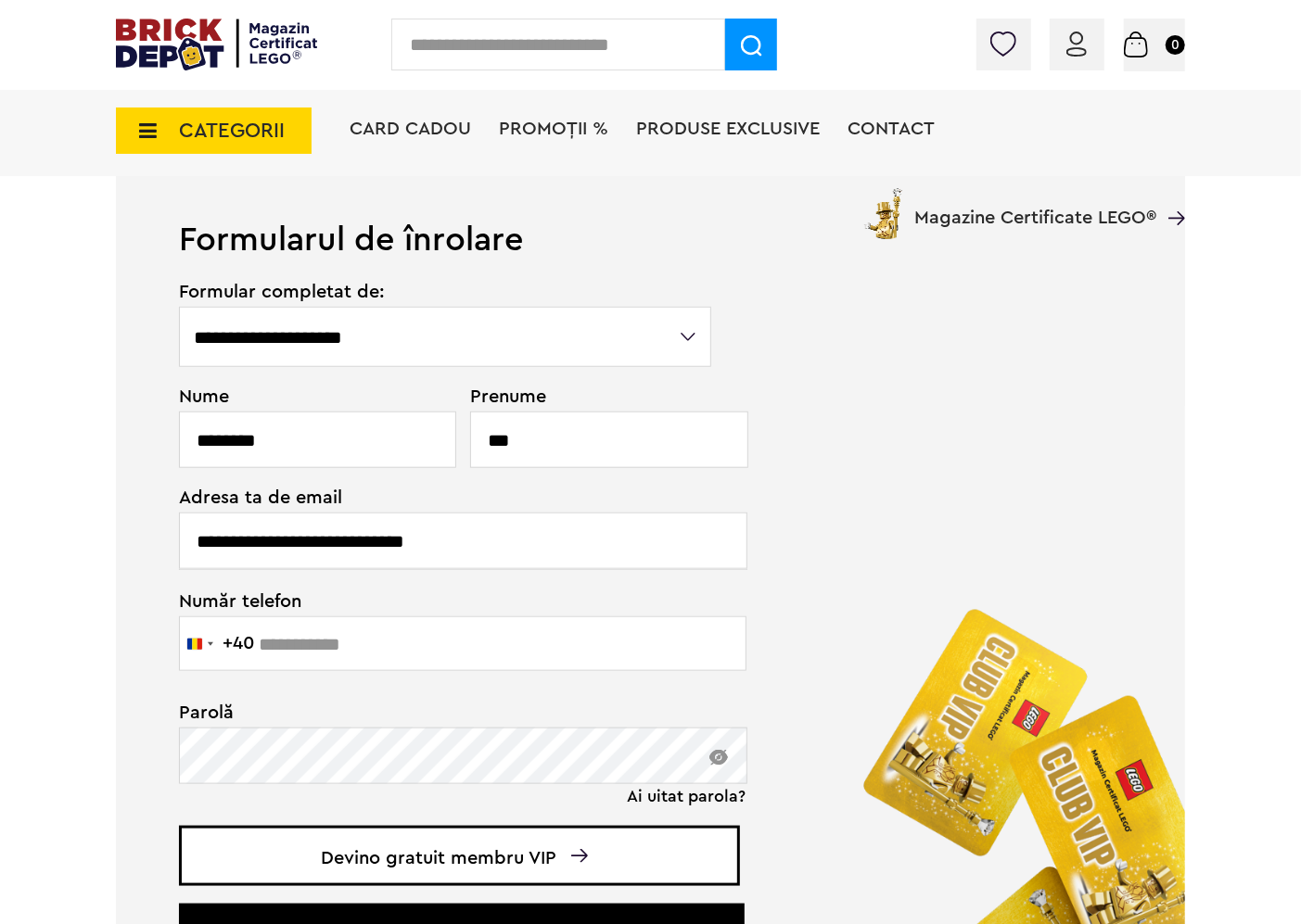
scroll to position [713, 0]
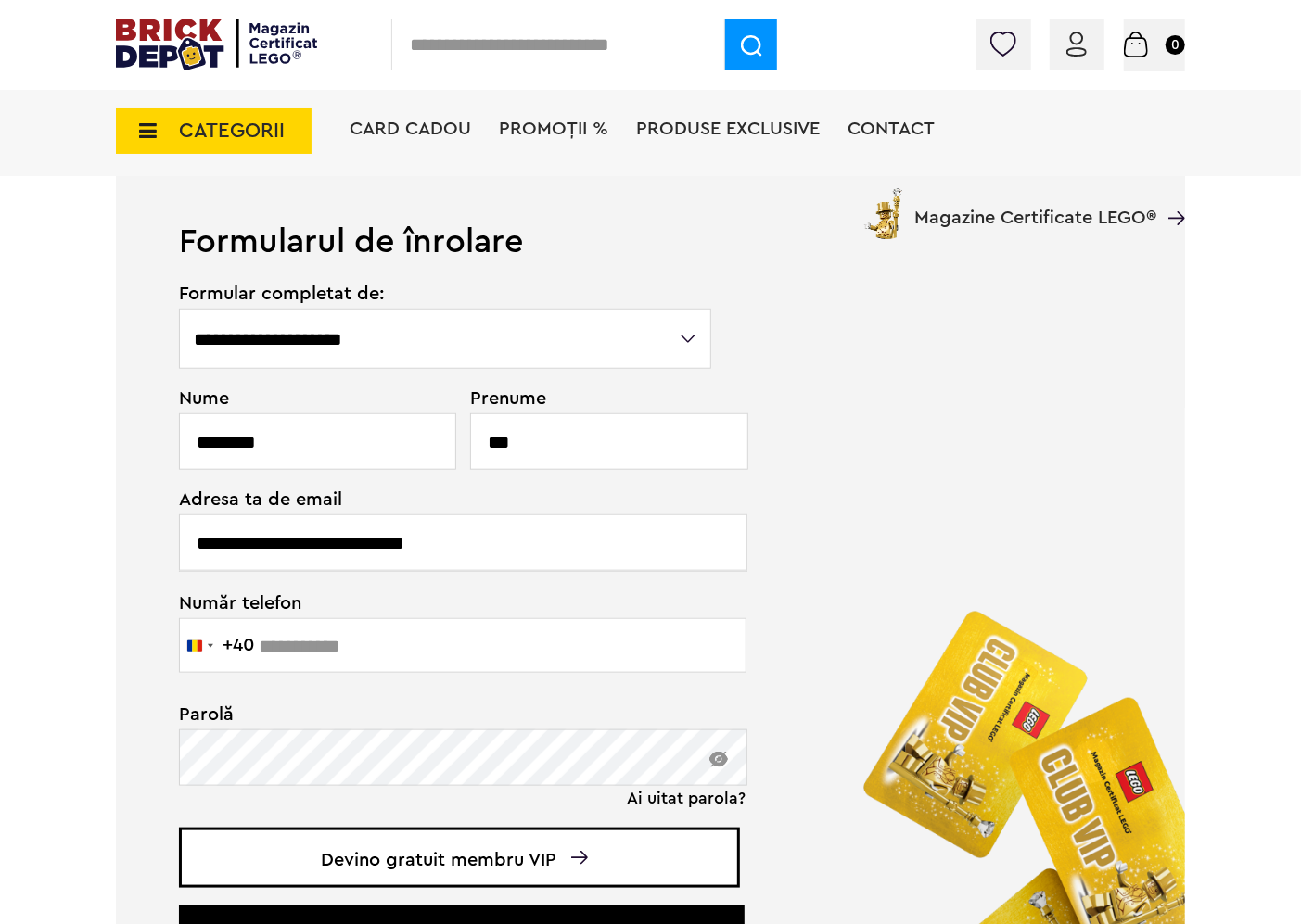
click at [591, 543] on input "**********" at bounding box center [463, 542] width 568 height 56
type input "*"
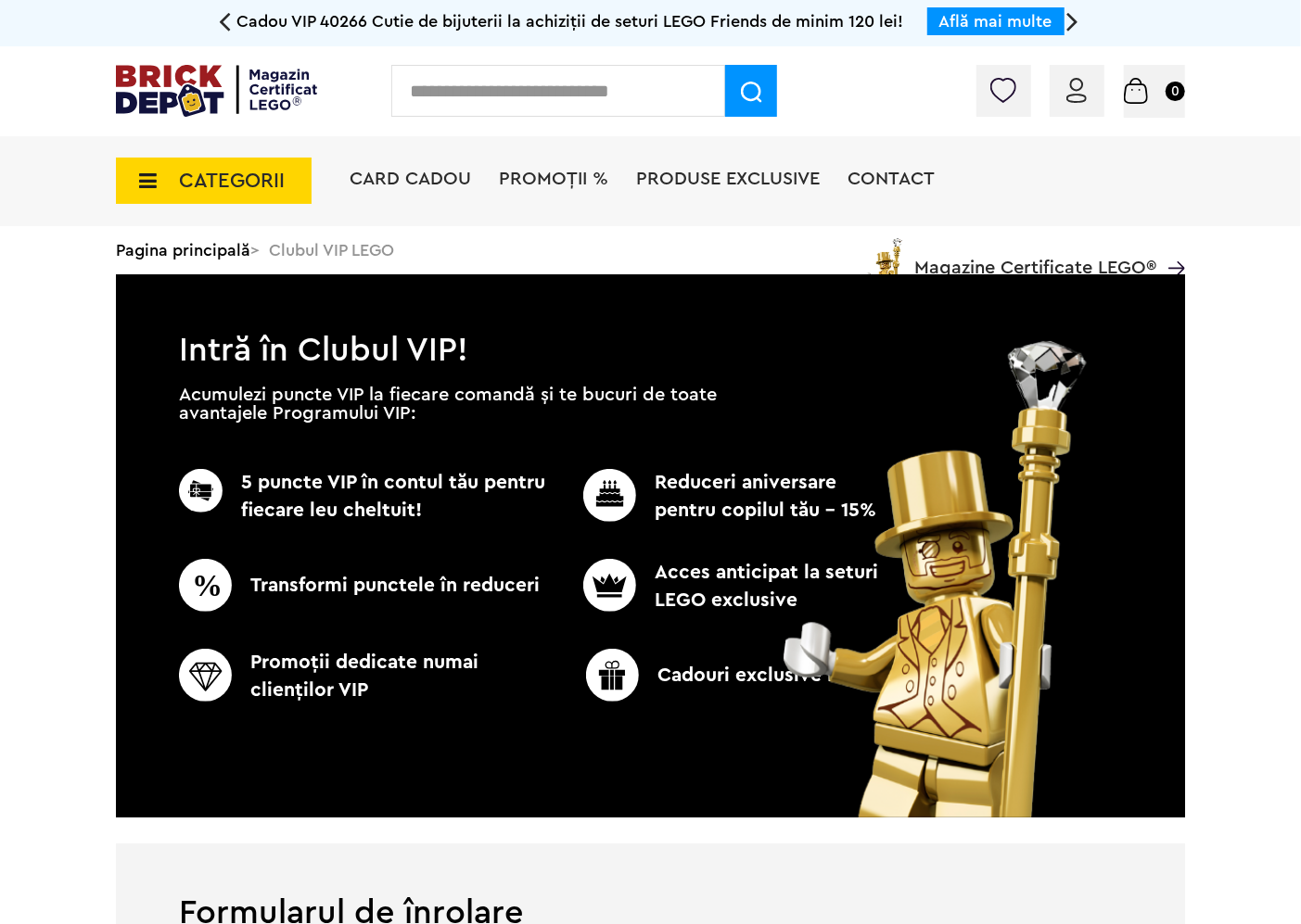
click at [521, 100] on input "text" at bounding box center [558, 91] width 333 height 52
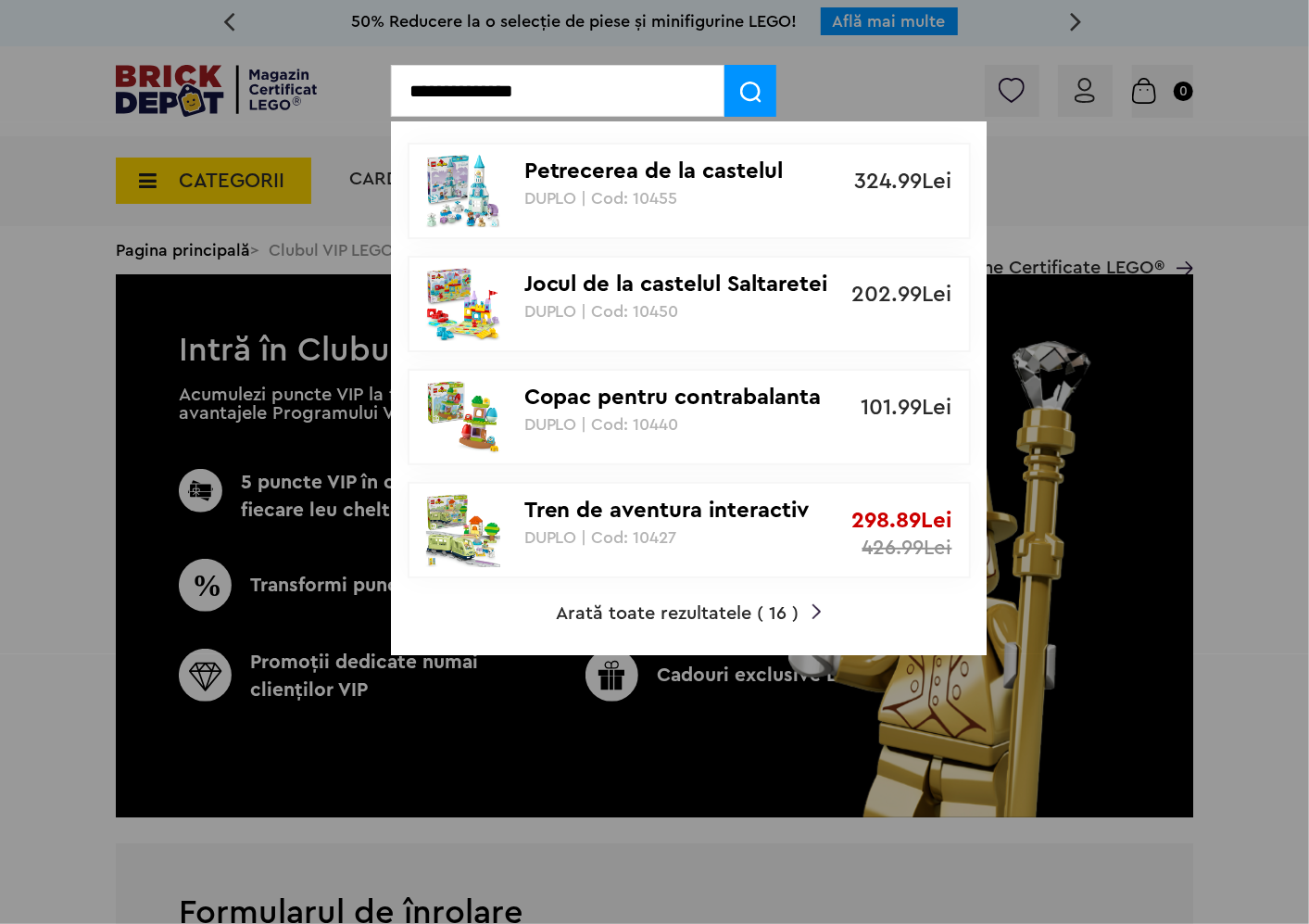
type input "**********"
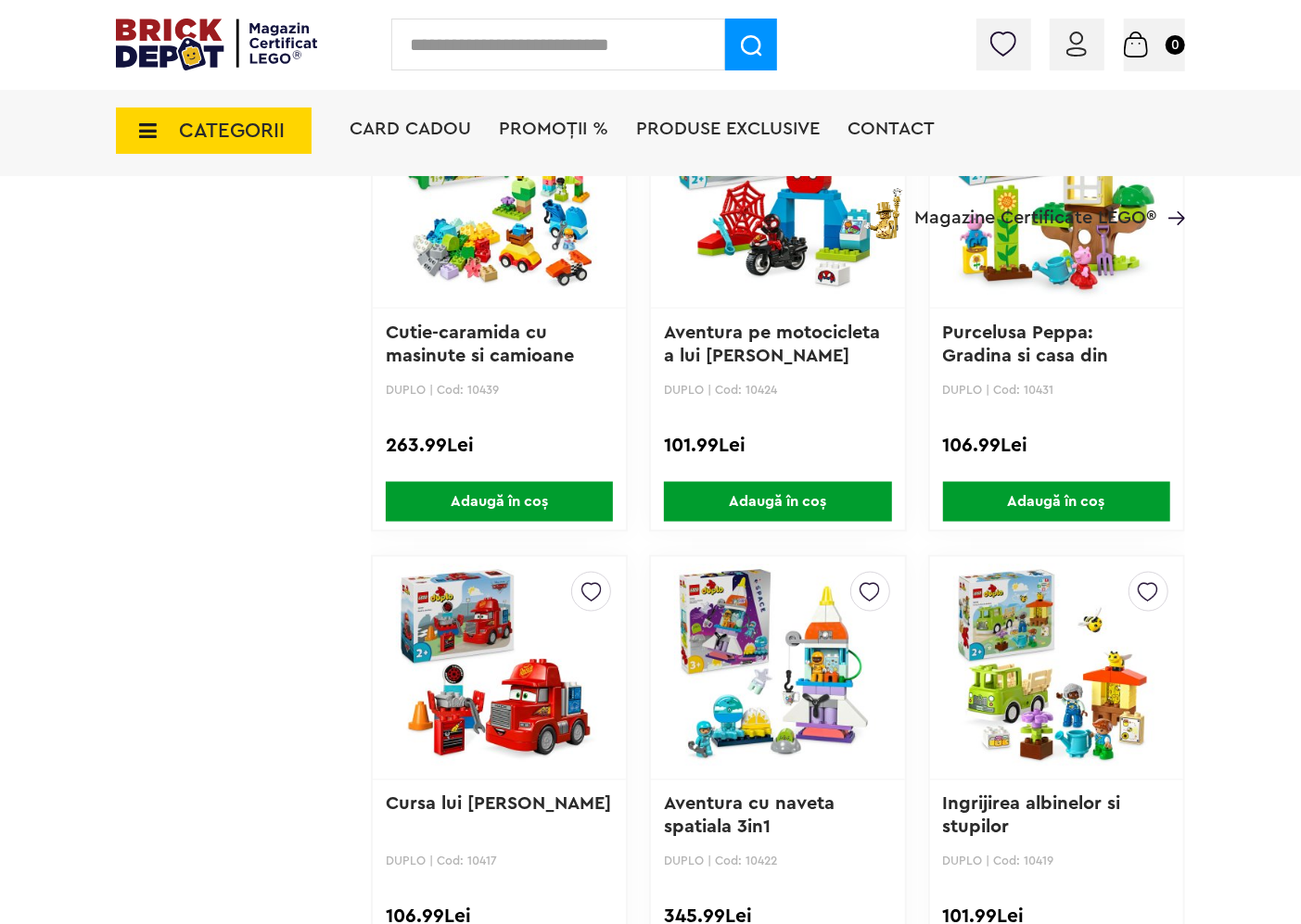
scroll to position [927, 0]
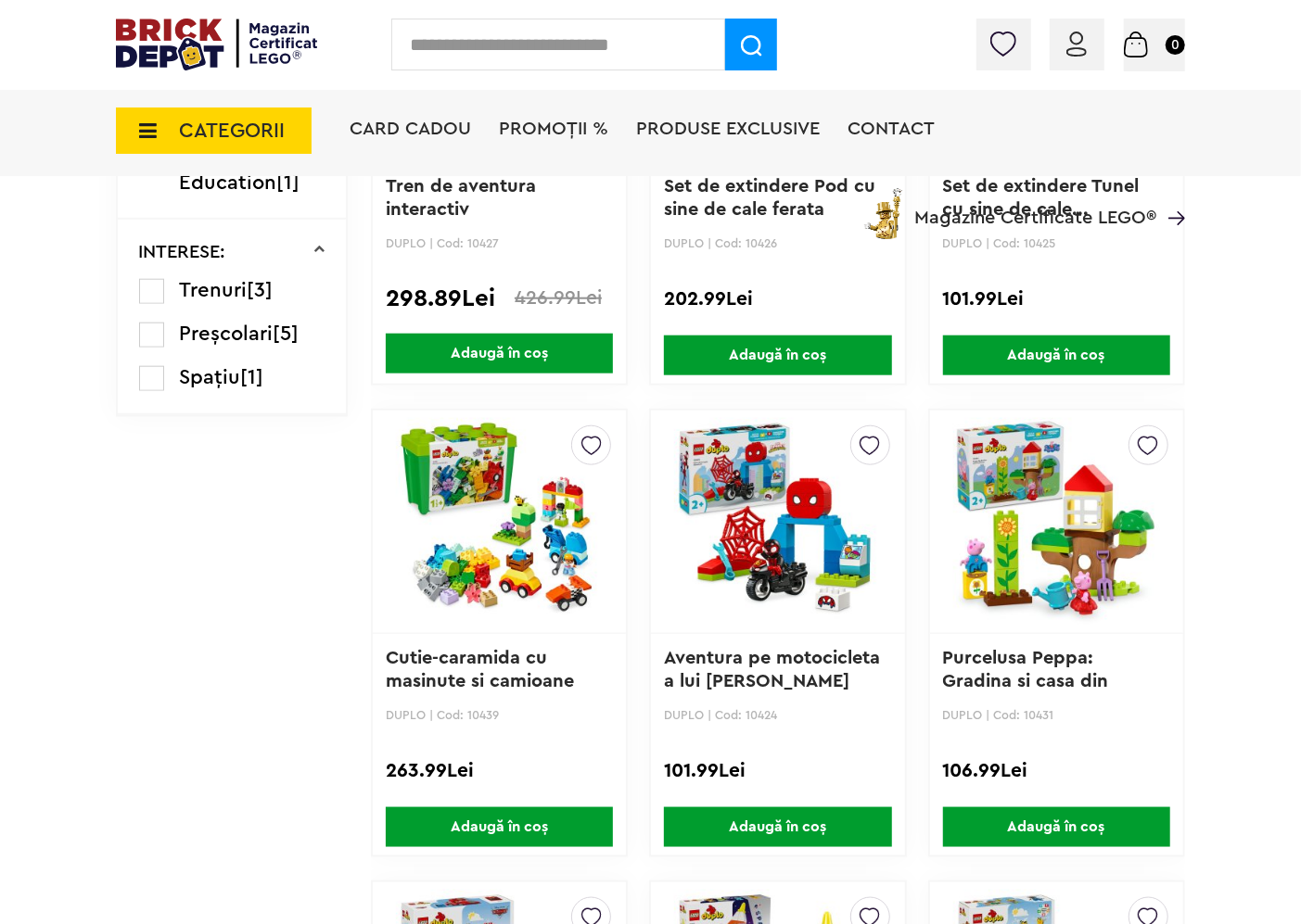
click at [538, 531] on img at bounding box center [499, 521] width 207 height 259
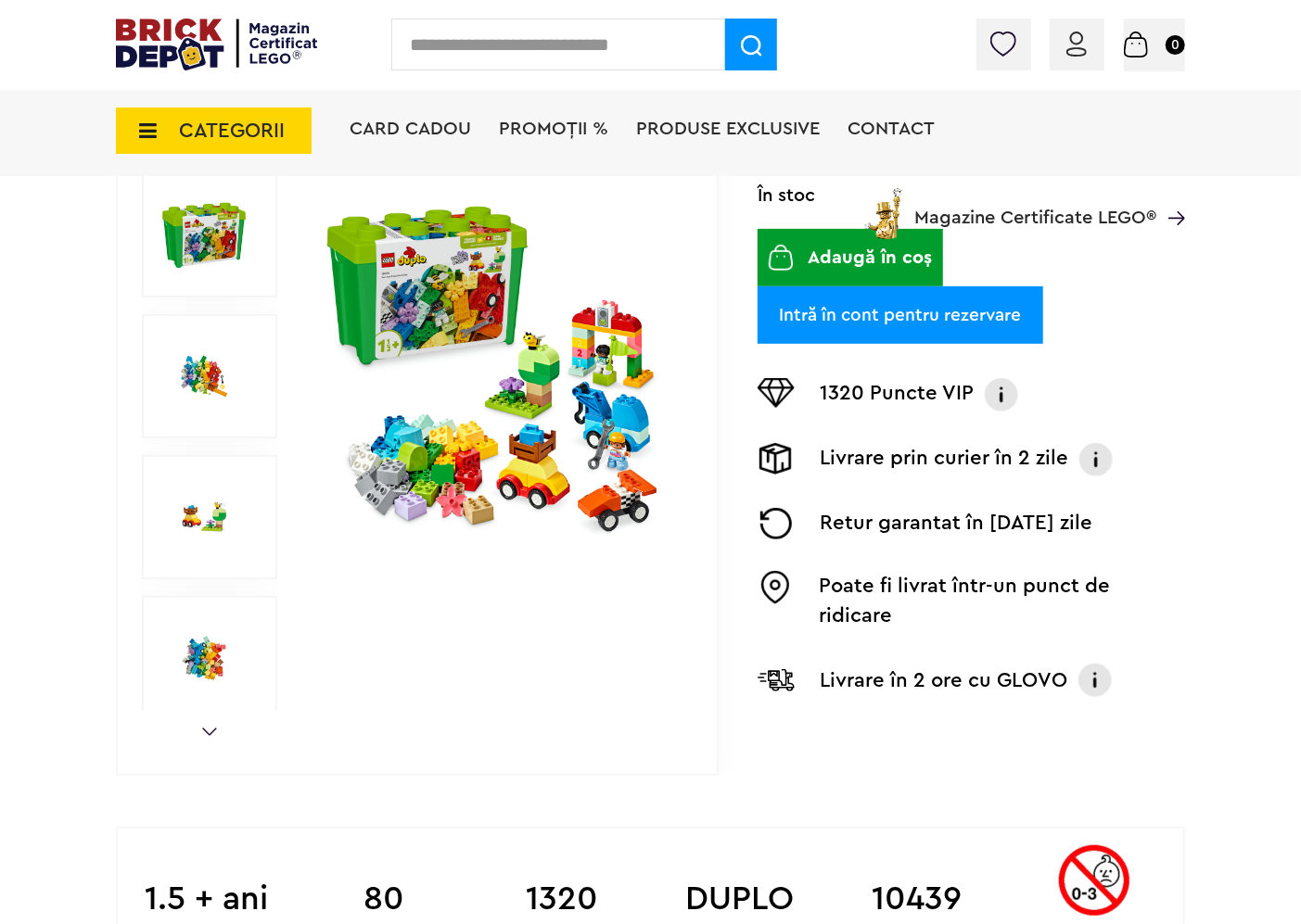
scroll to position [308, 0]
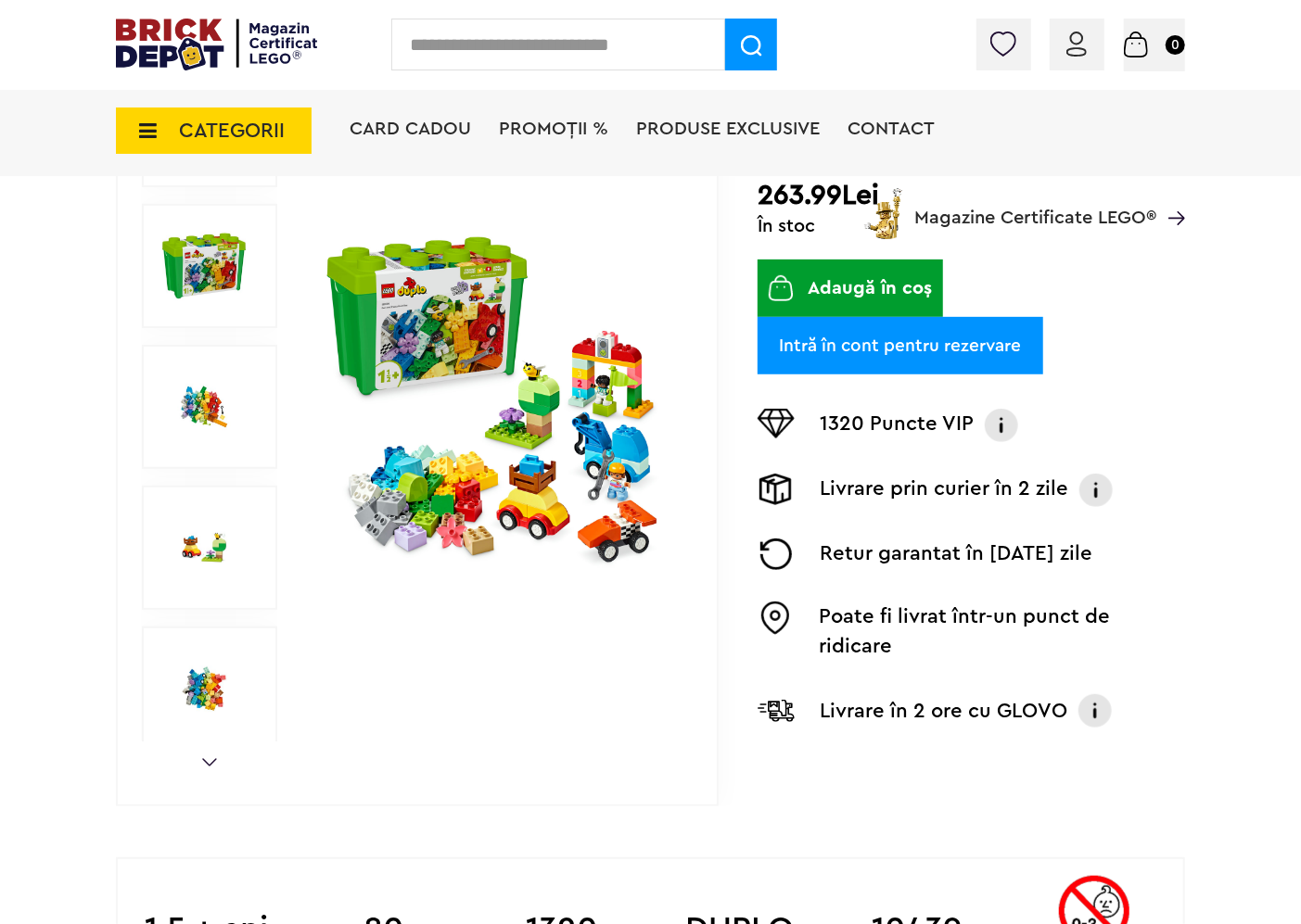
click at [202, 394] on img at bounding box center [203, 406] width 83 height 83
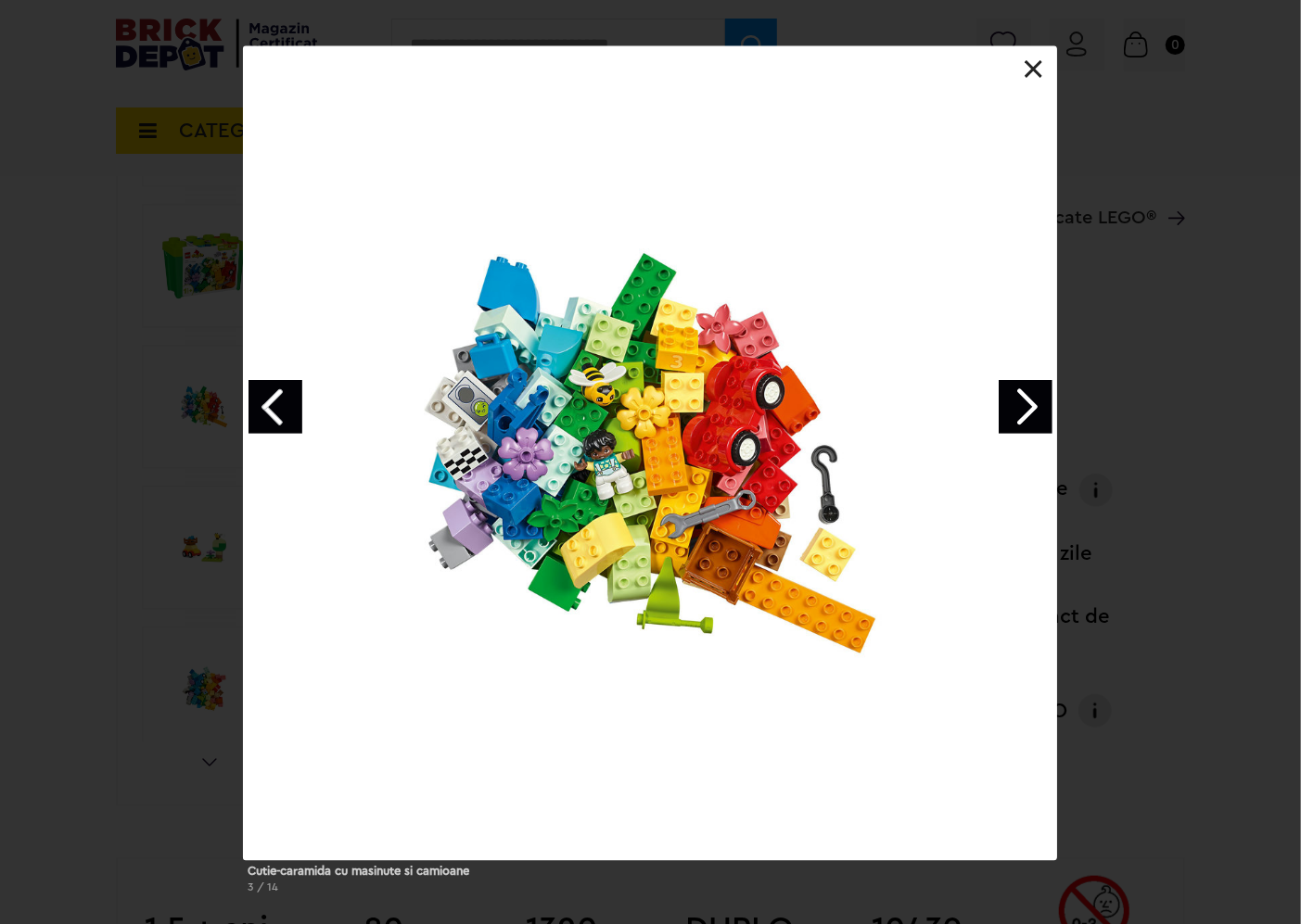
click at [1020, 400] on link "Next image" at bounding box center [1025, 407] width 54 height 54
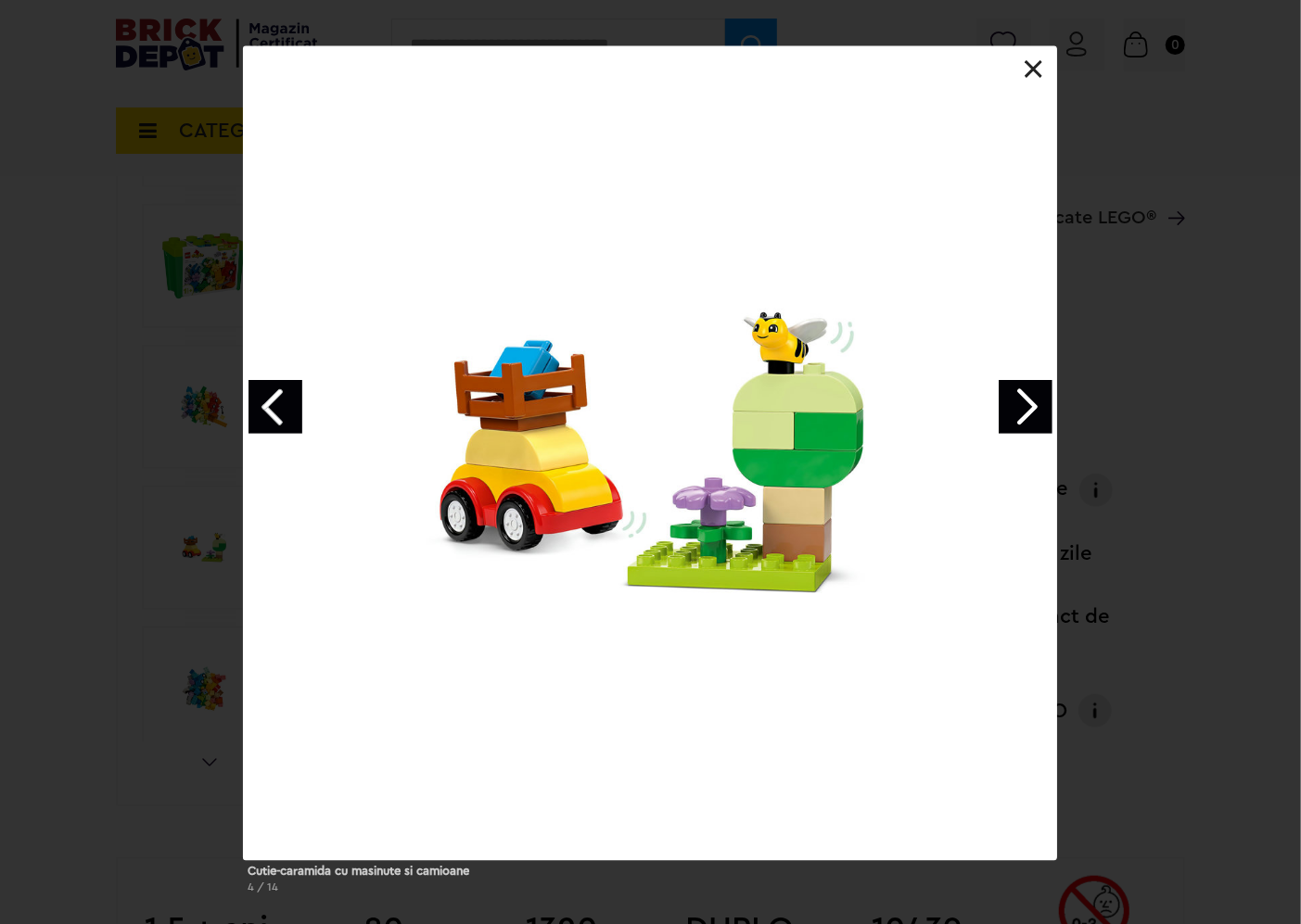
click at [1020, 400] on link "Next image" at bounding box center [1025, 407] width 54 height 54
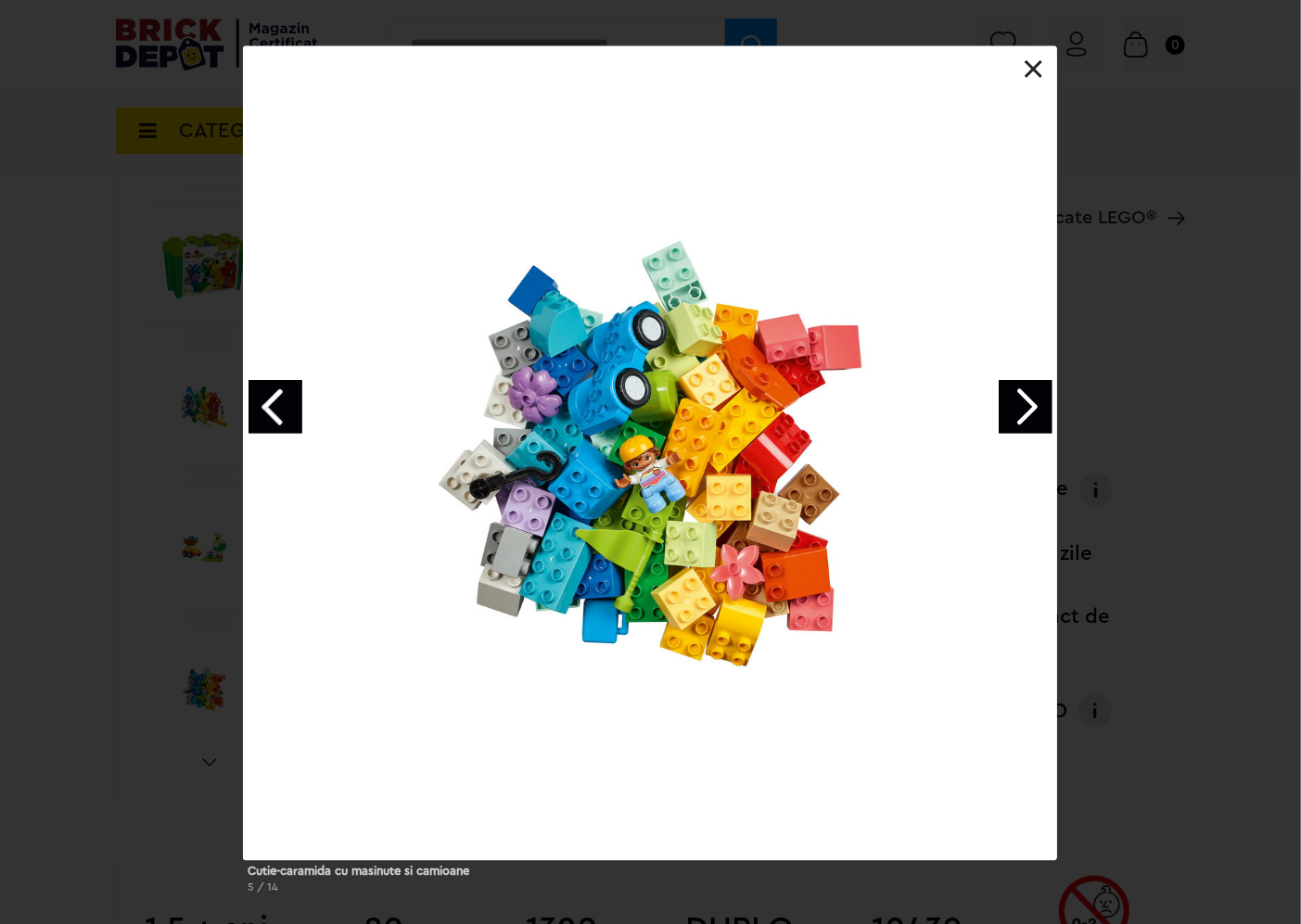
click at [1020, 400] on link "Next image" at bounding box center [1025, 407] width 54 height 54
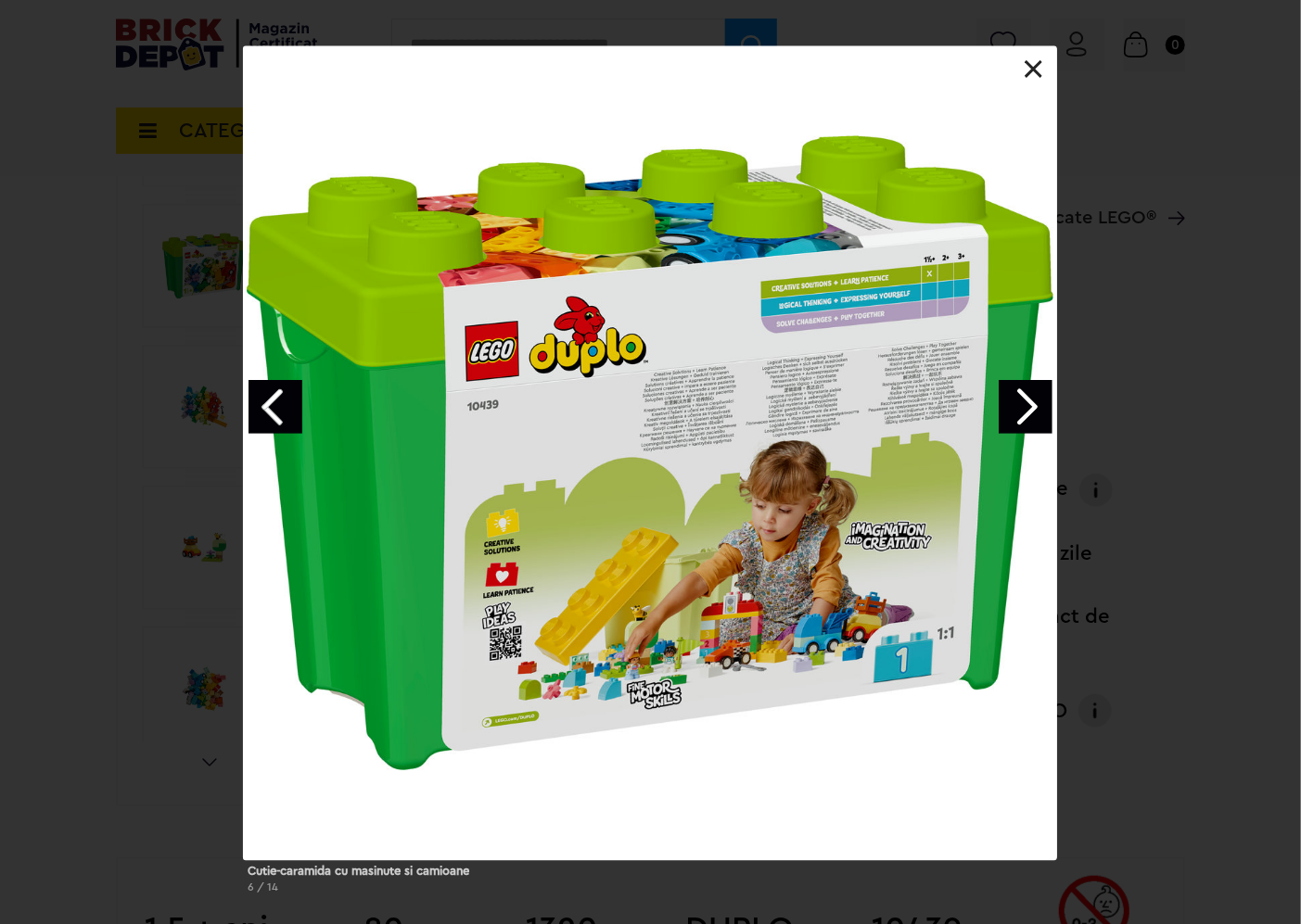
click at [1020, 400] on link "Next image" at bounding box center [1025, 407] width 54 height 54
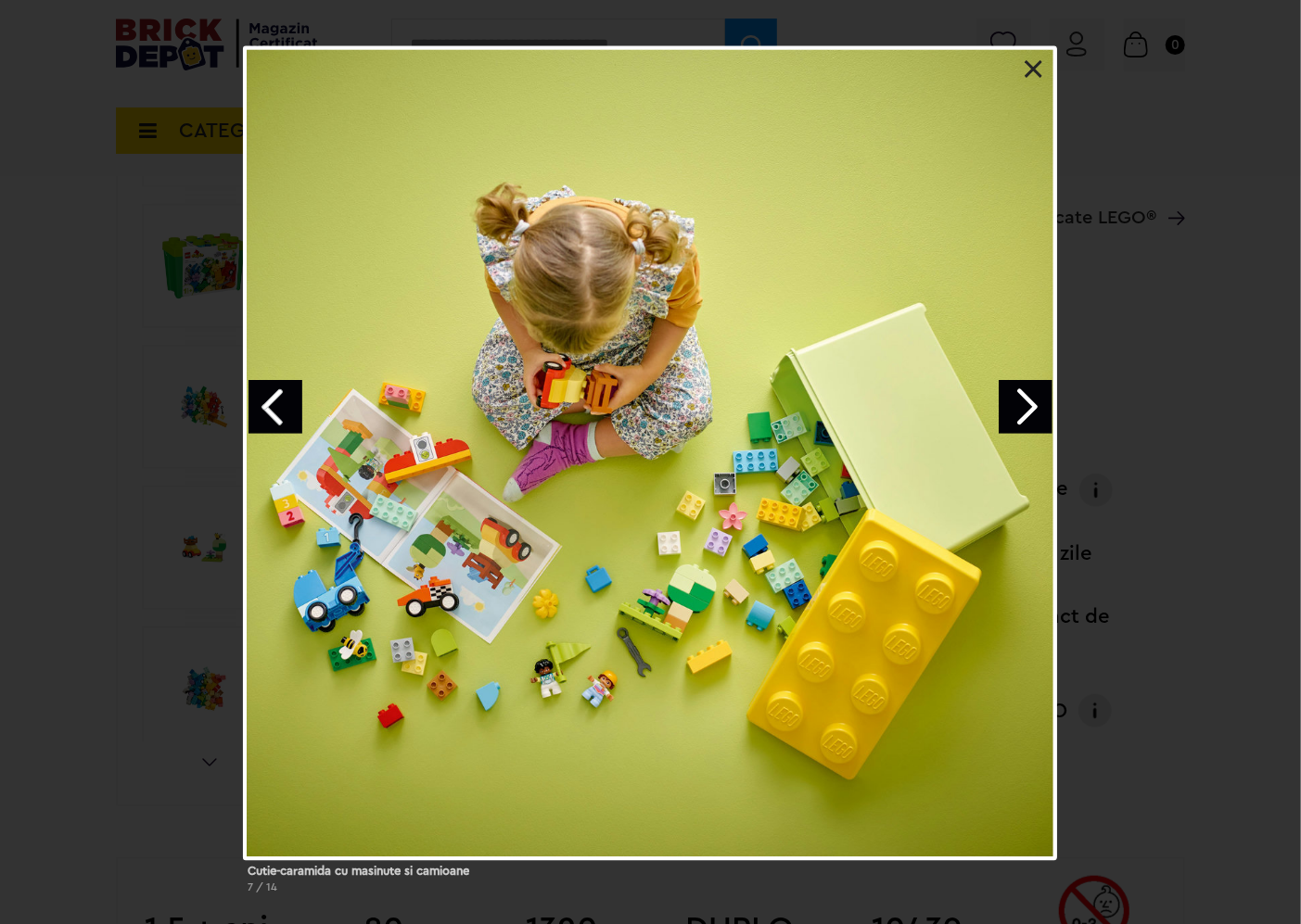
click at [1024, 66] on link at bounding box center [1033, 69] width 18 height 18
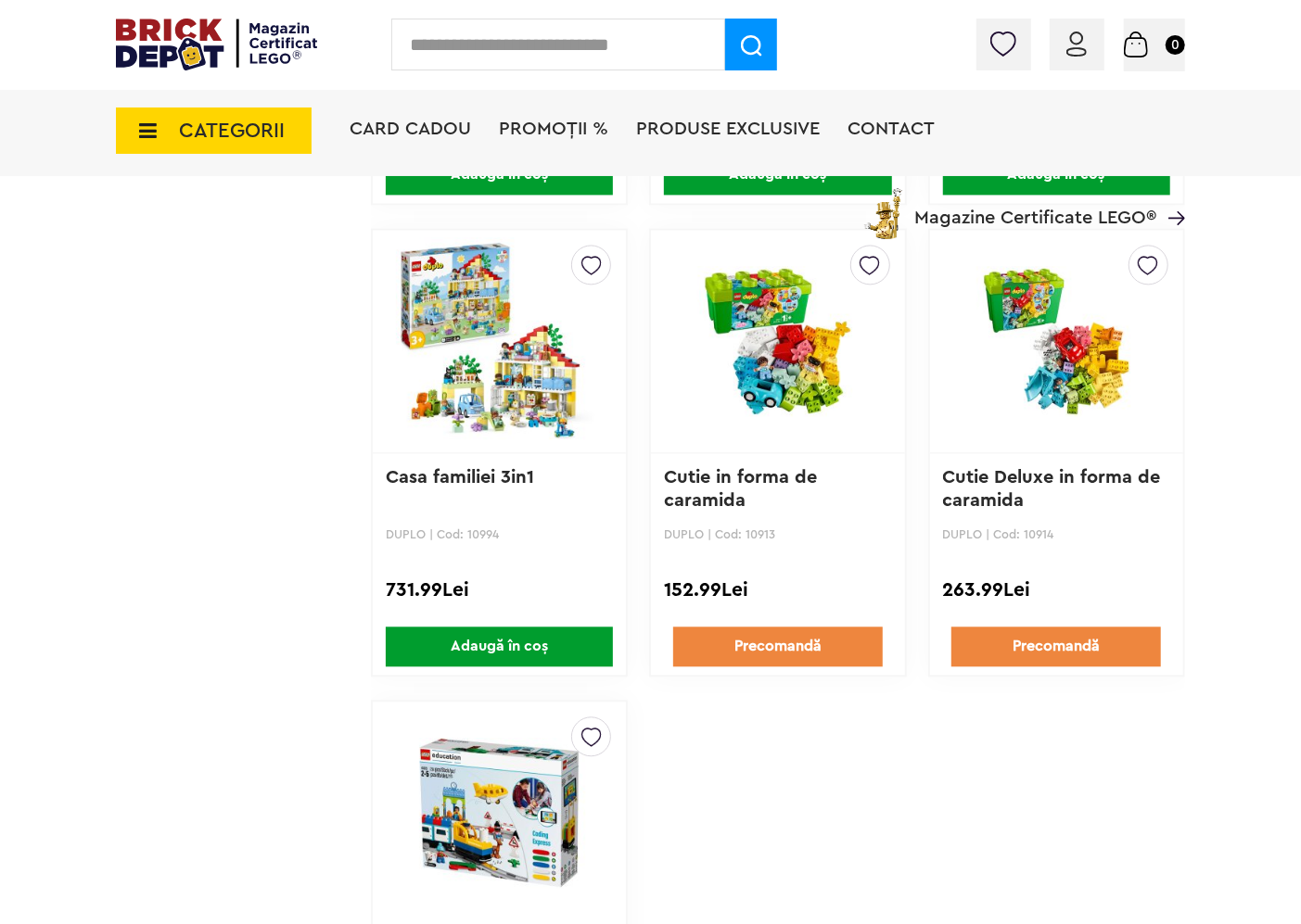
scroll to position [2059, 0]
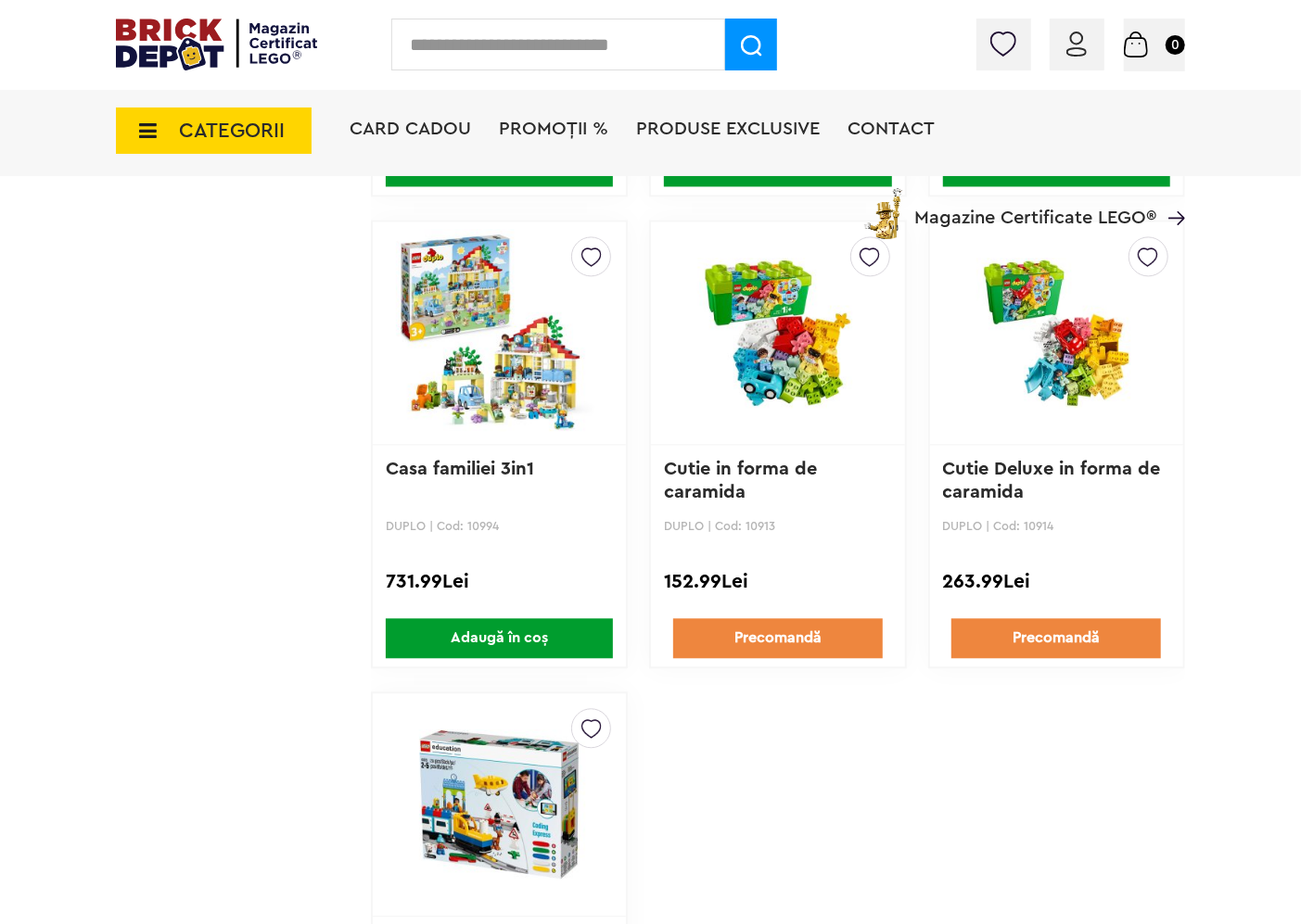
click at [1107, 358] on img at bounding box center [1057, 332] width 207 height 187
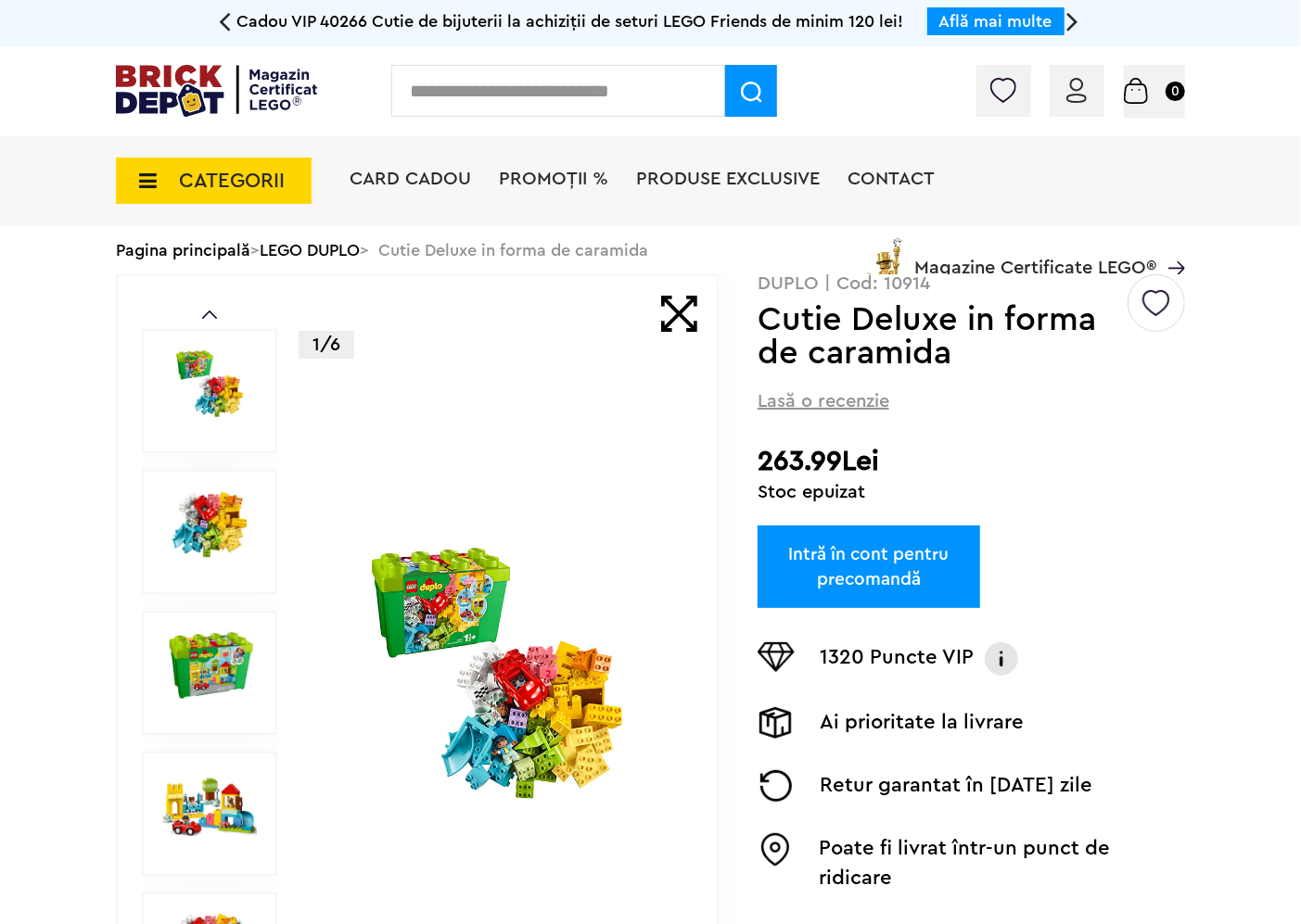
click at [492, 643] on img at bounding box center [497, 673] width 359 height 259
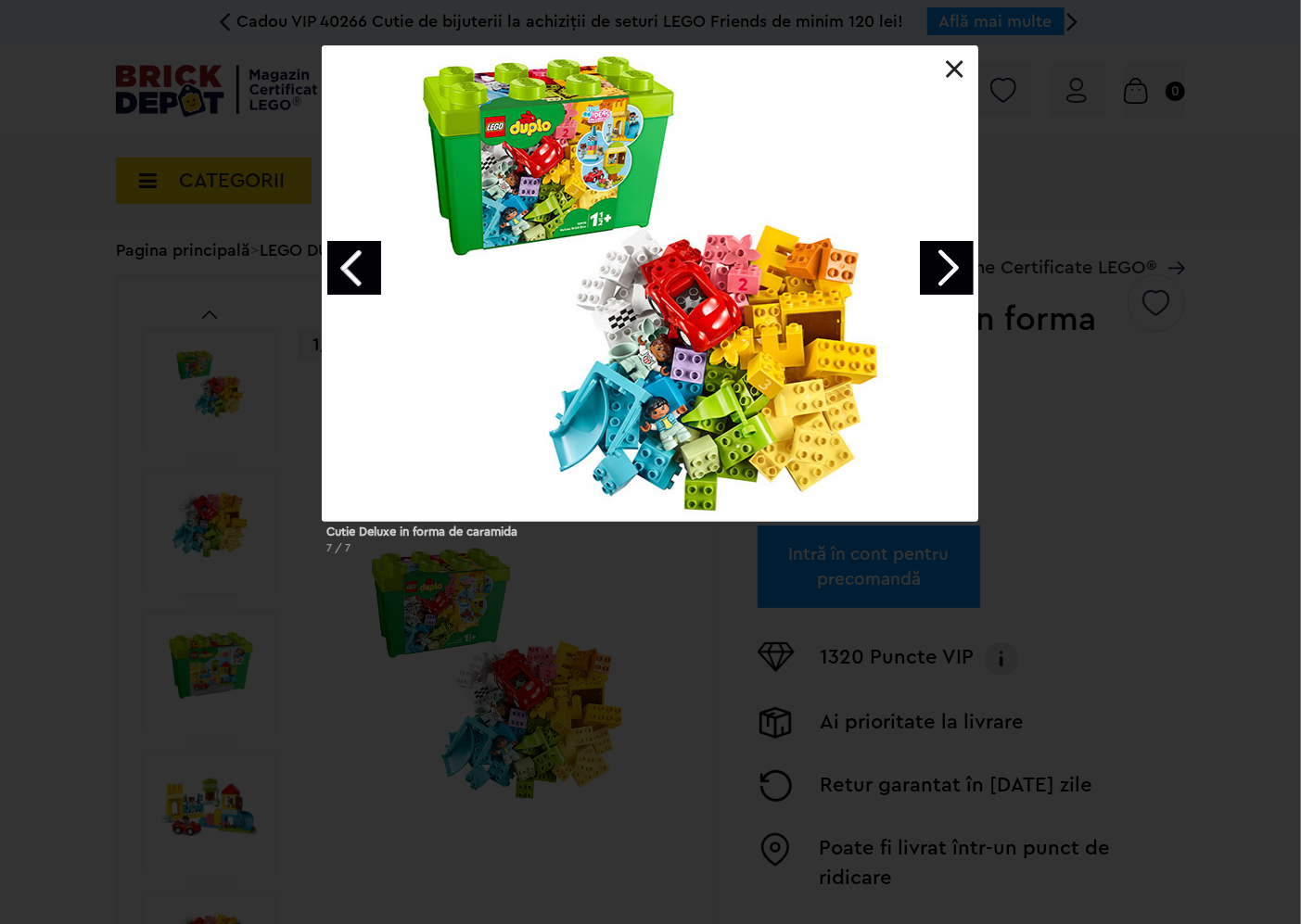
click at [950, 258] on link "Next image" at bounding box center [947, 268] width 54 height 54
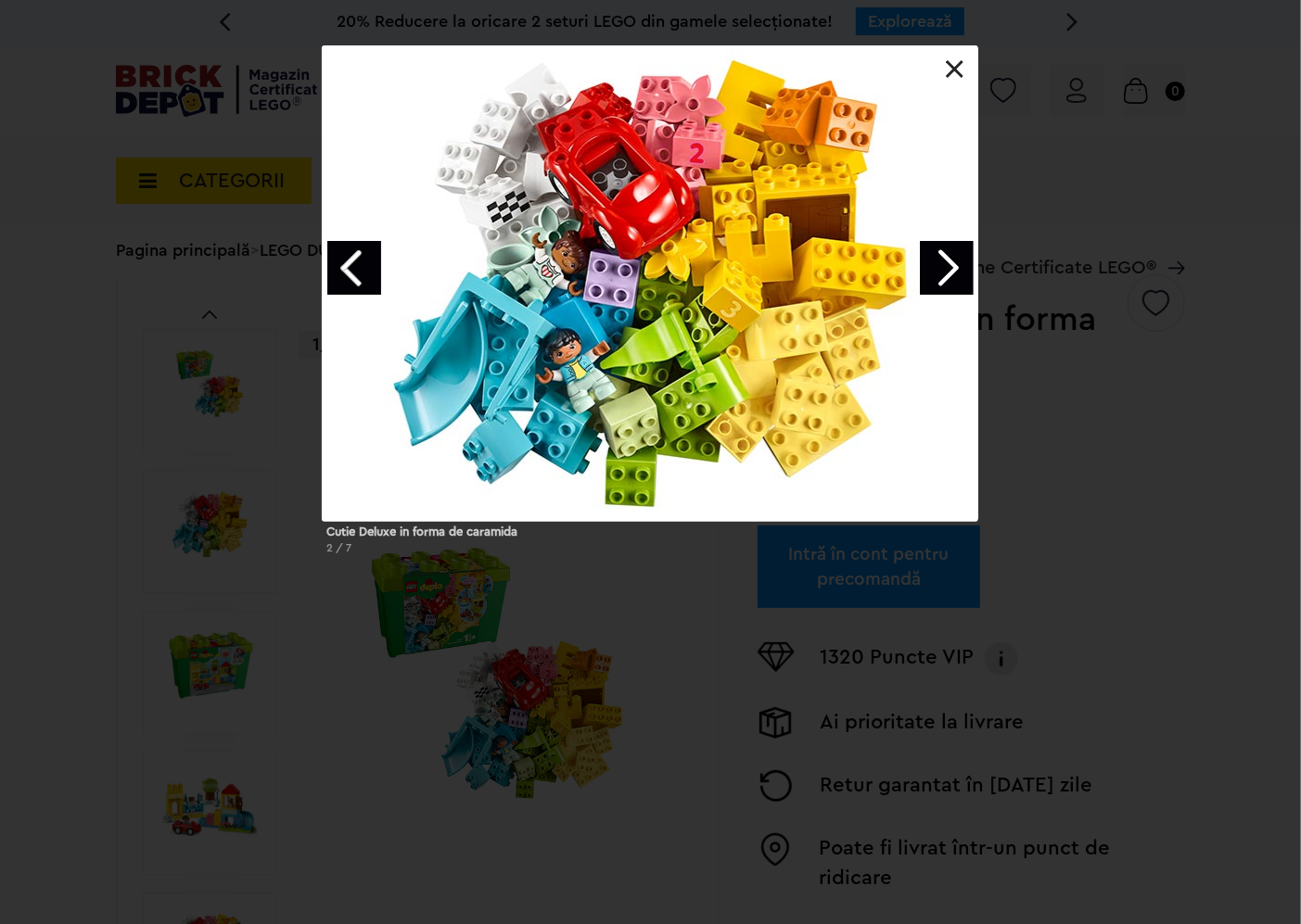
click at [949, 65] on link at bounding box center [954, 69] width 18 height 18
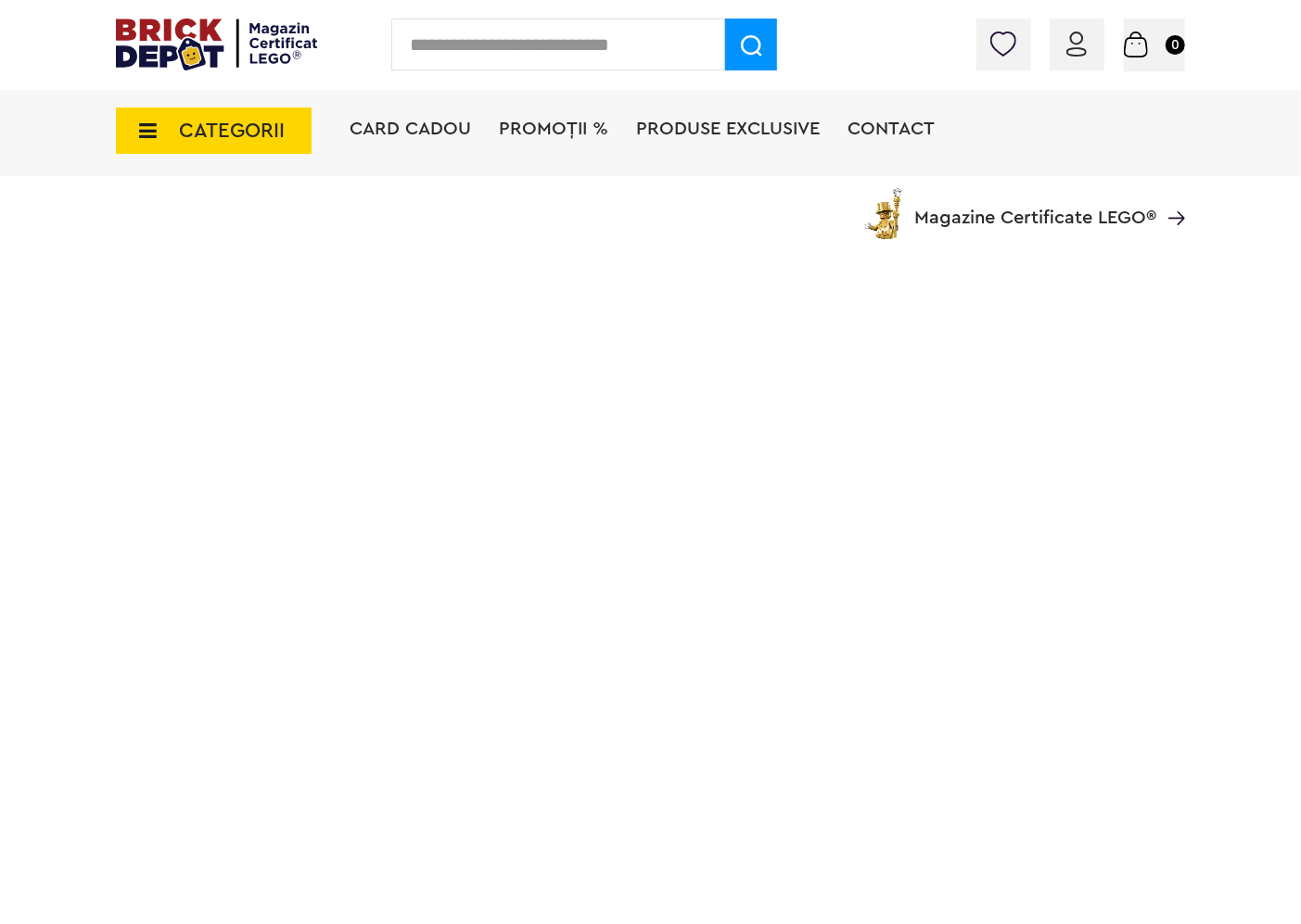
scroll to position [2883, 0]
